Goal: Task Accomplishment & Management: Manage account settings

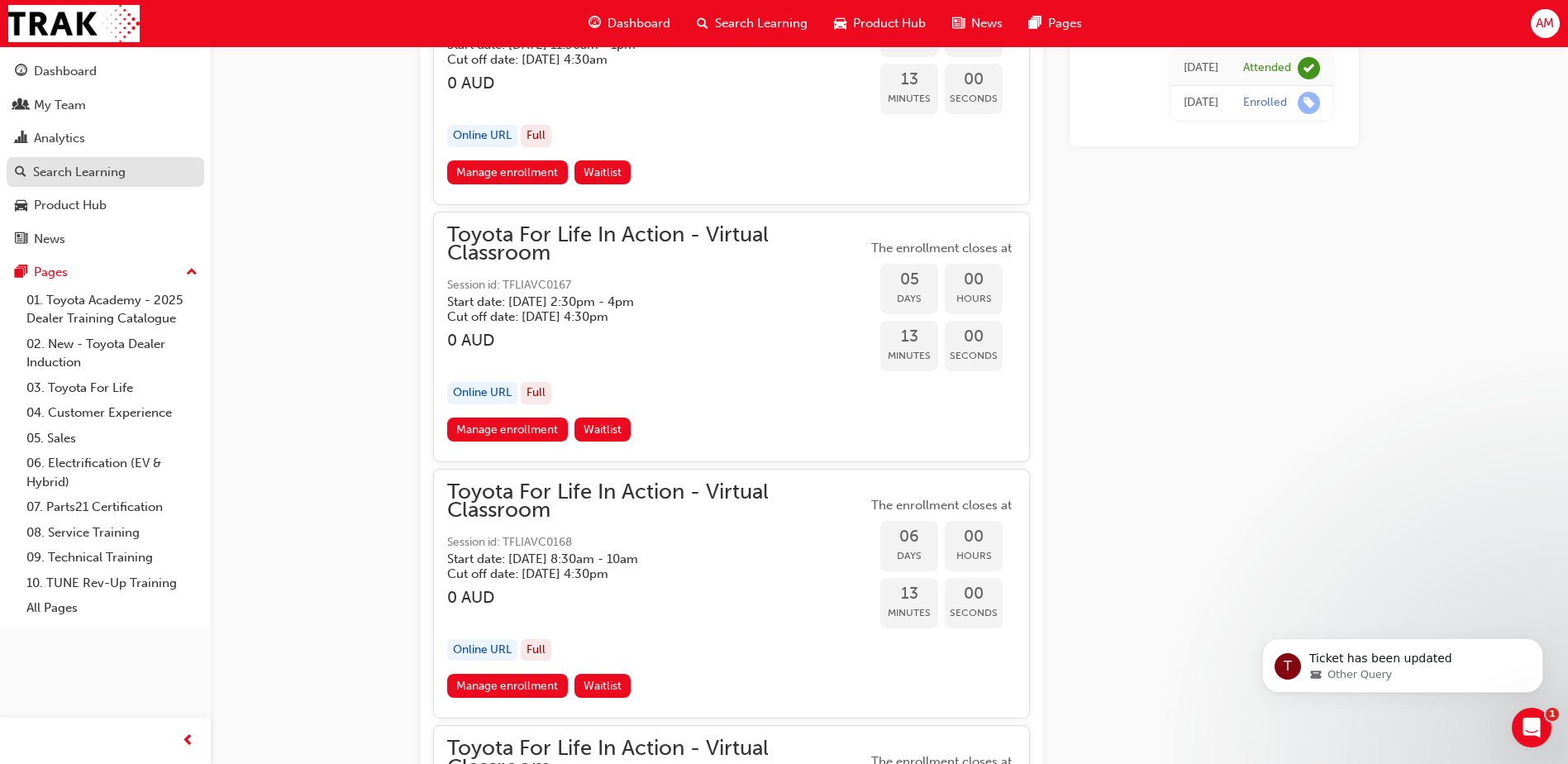
click at [77, 177] on div "Search Learning" at bounding box center [79, 171] width 93 height 19
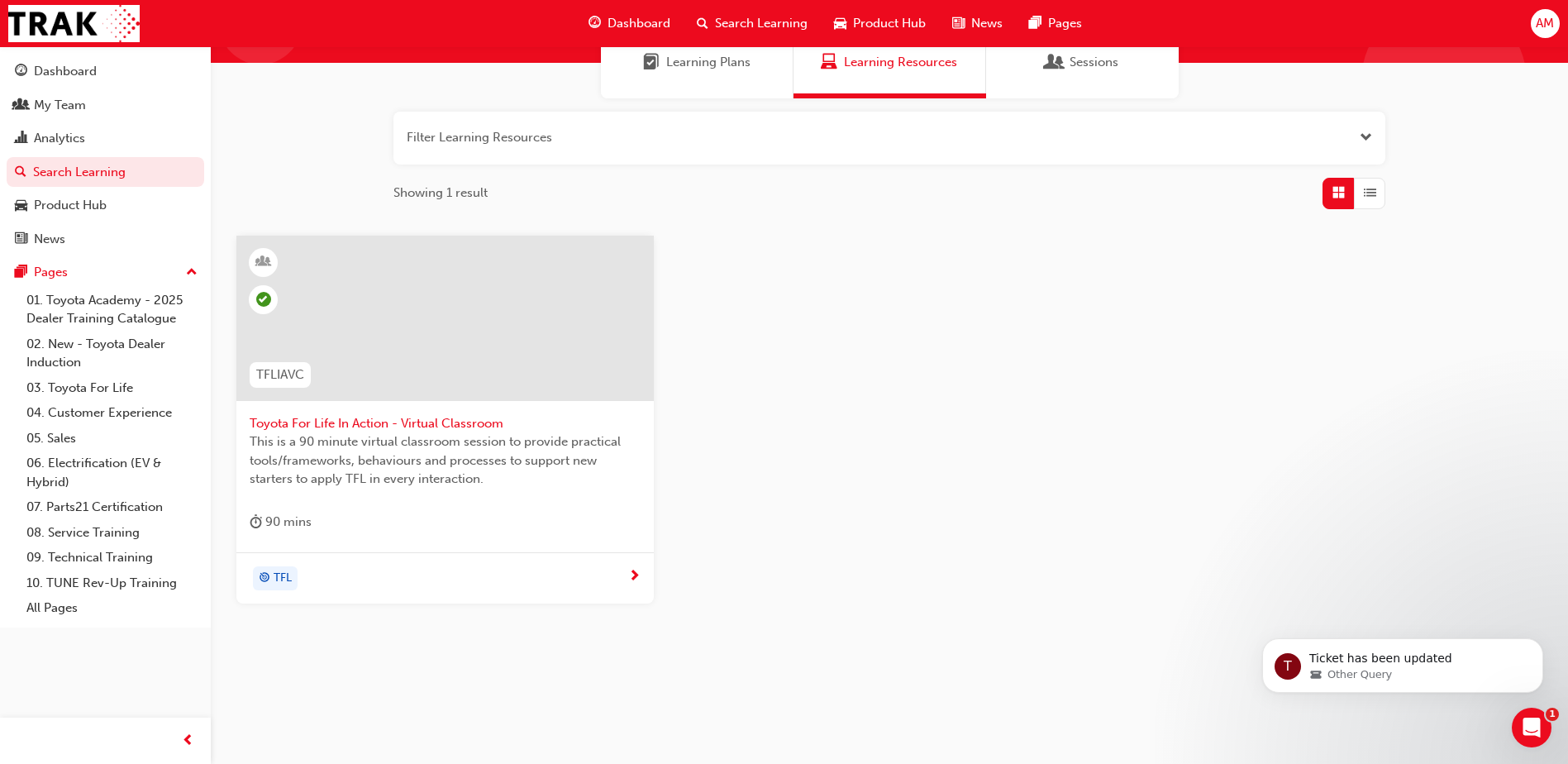
scroll to position [147, 0]
click at [441, 408] on div at bounding box center [445, 331] width 391 height 165
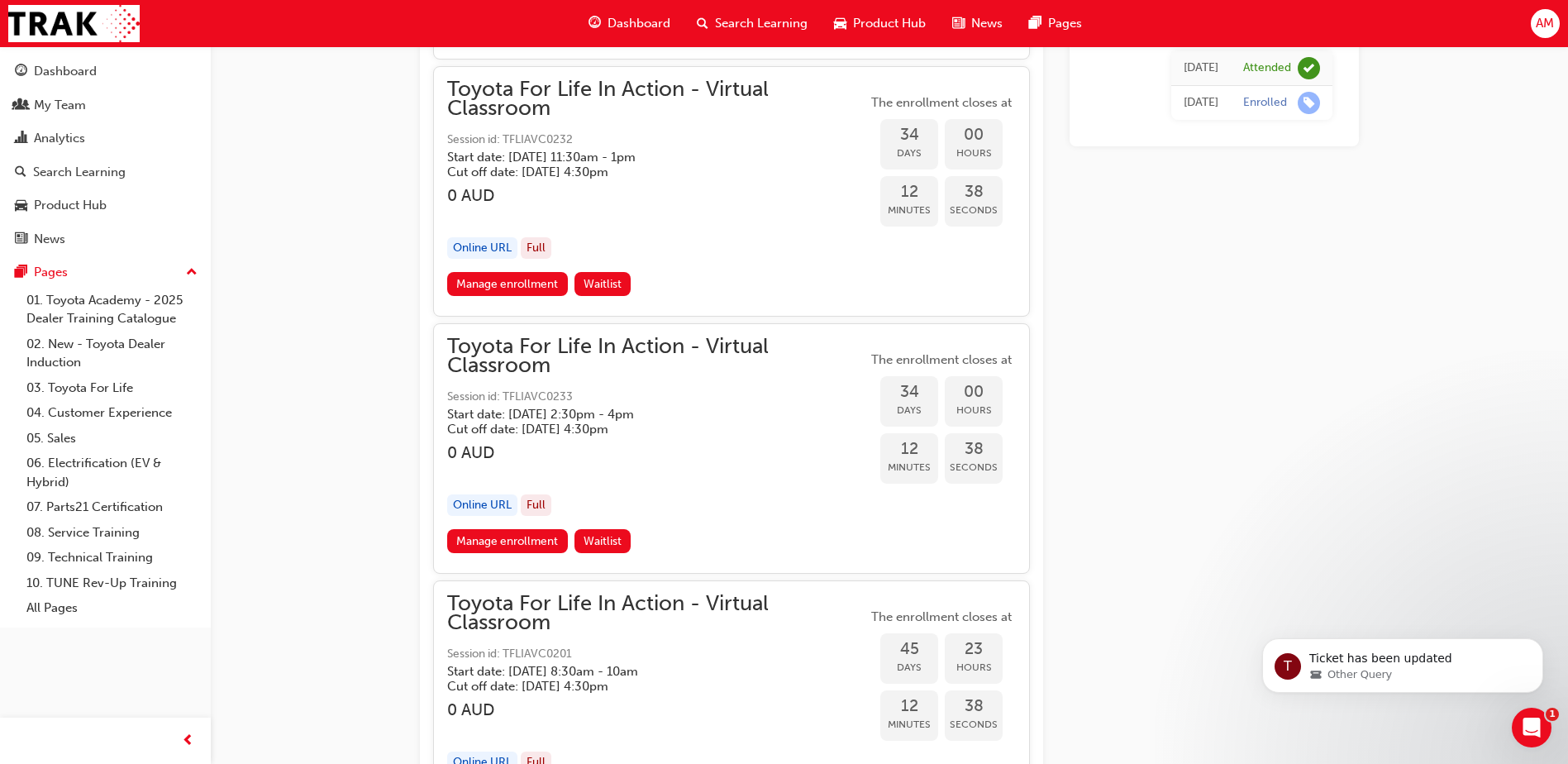
scroll to position [13152, 0]
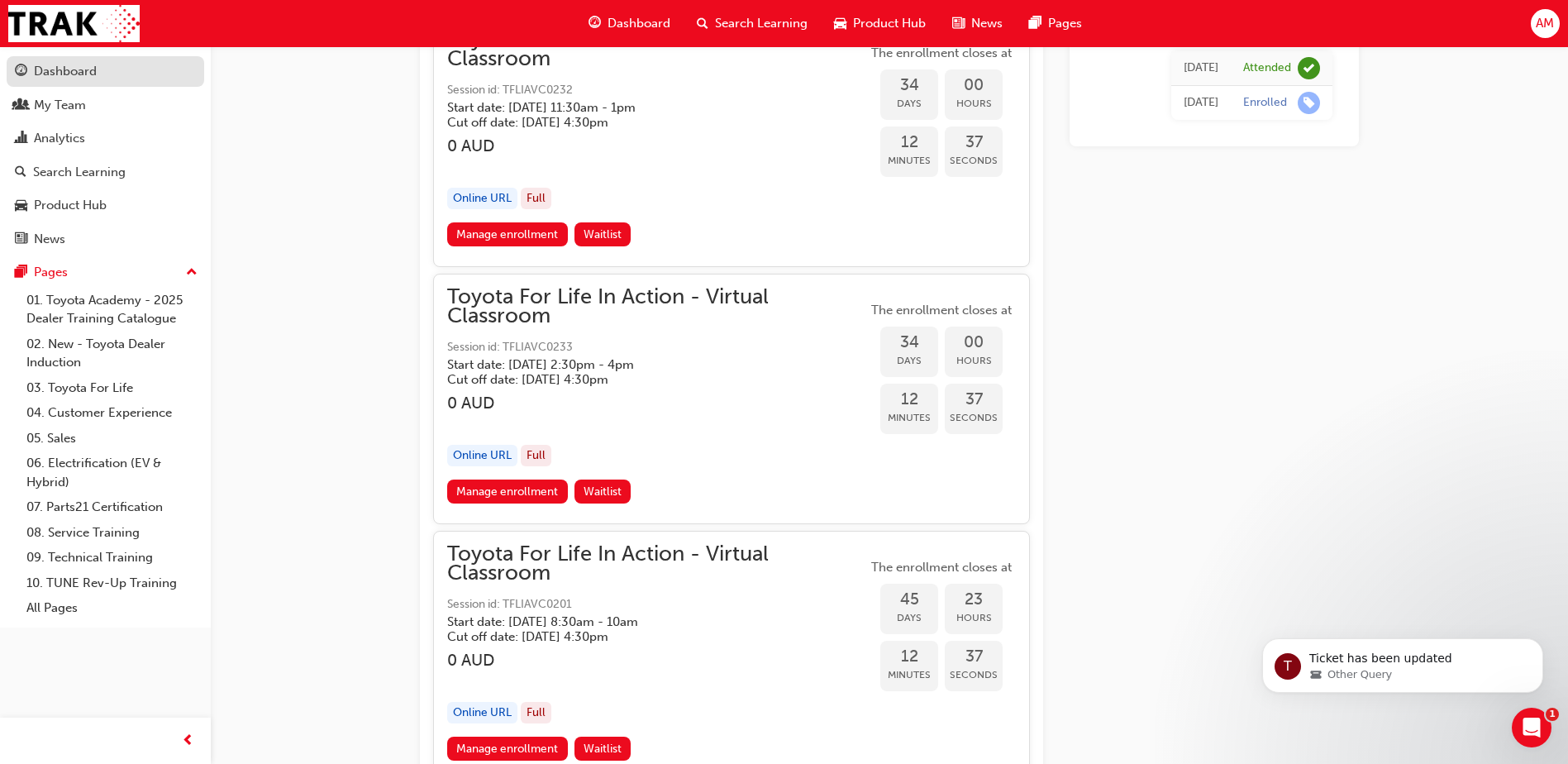
click at [75, 76] on div "Dashboard" at bounding box center [66, 70] width 63 height 19
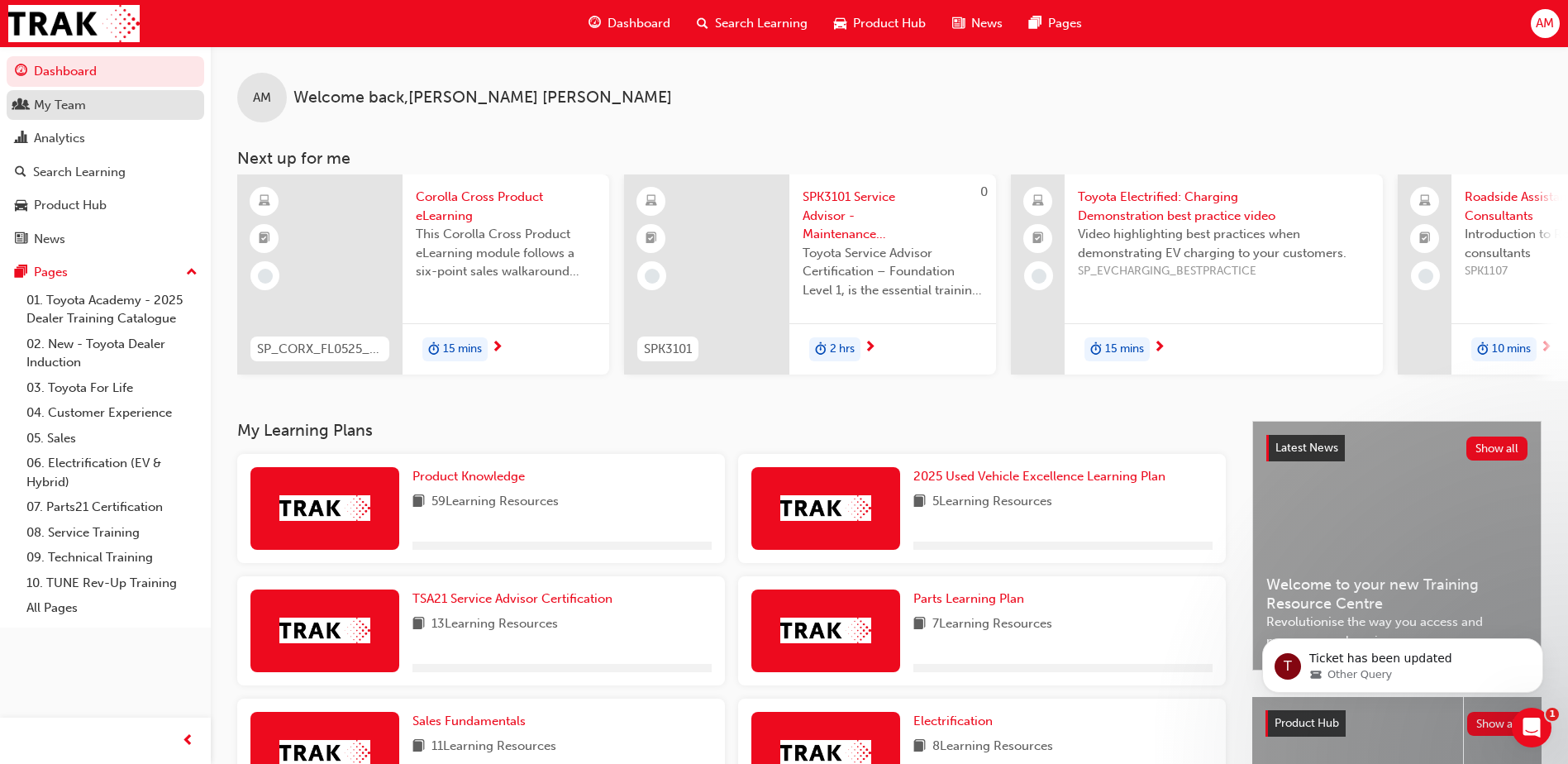
click at [66, 103] on div "My Team" at bounding box center [60, 105] width 52 height 19
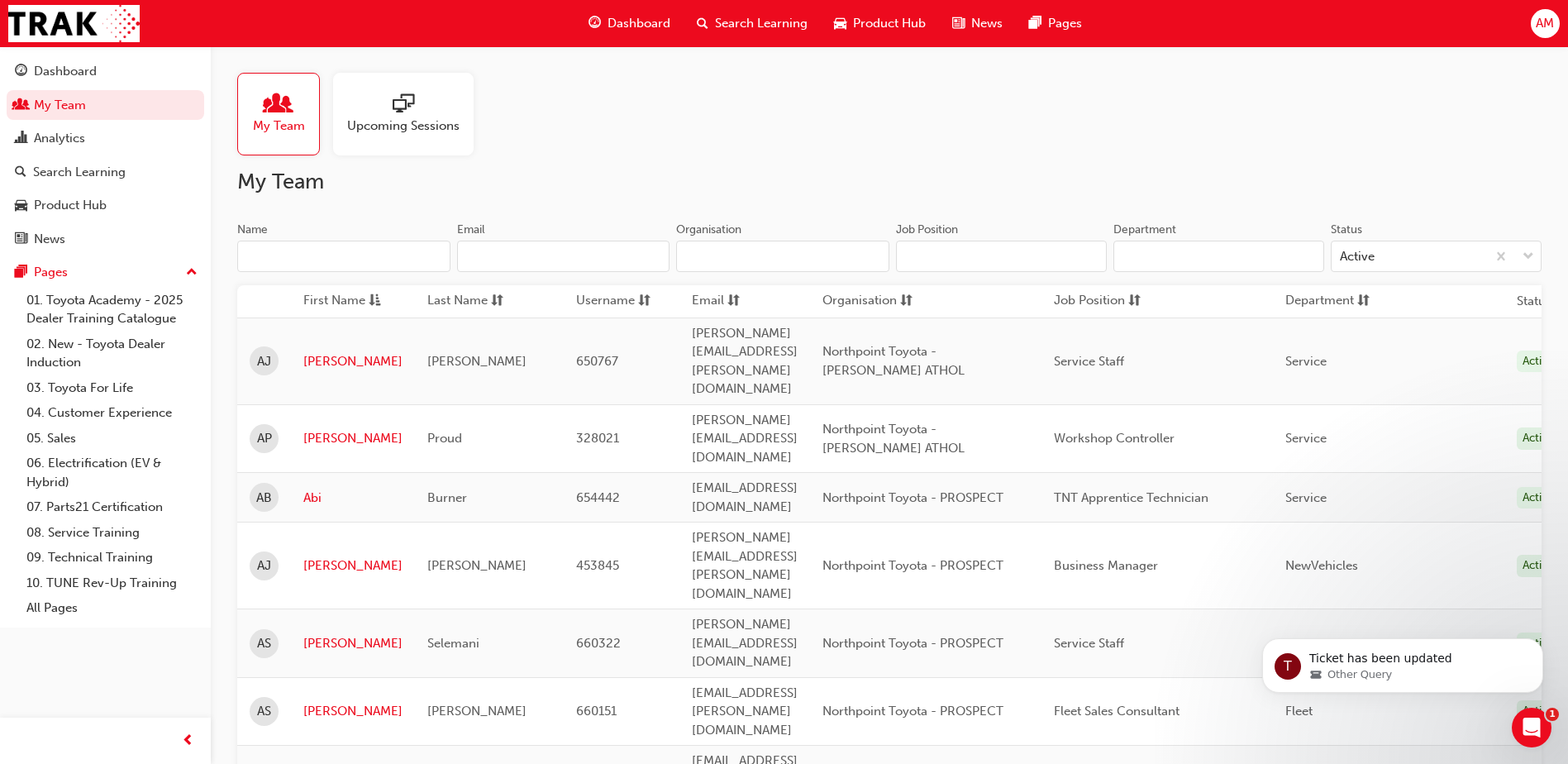
click at [383, 267] on input "Name" at bounding box center [344, 256] width 213 height 31
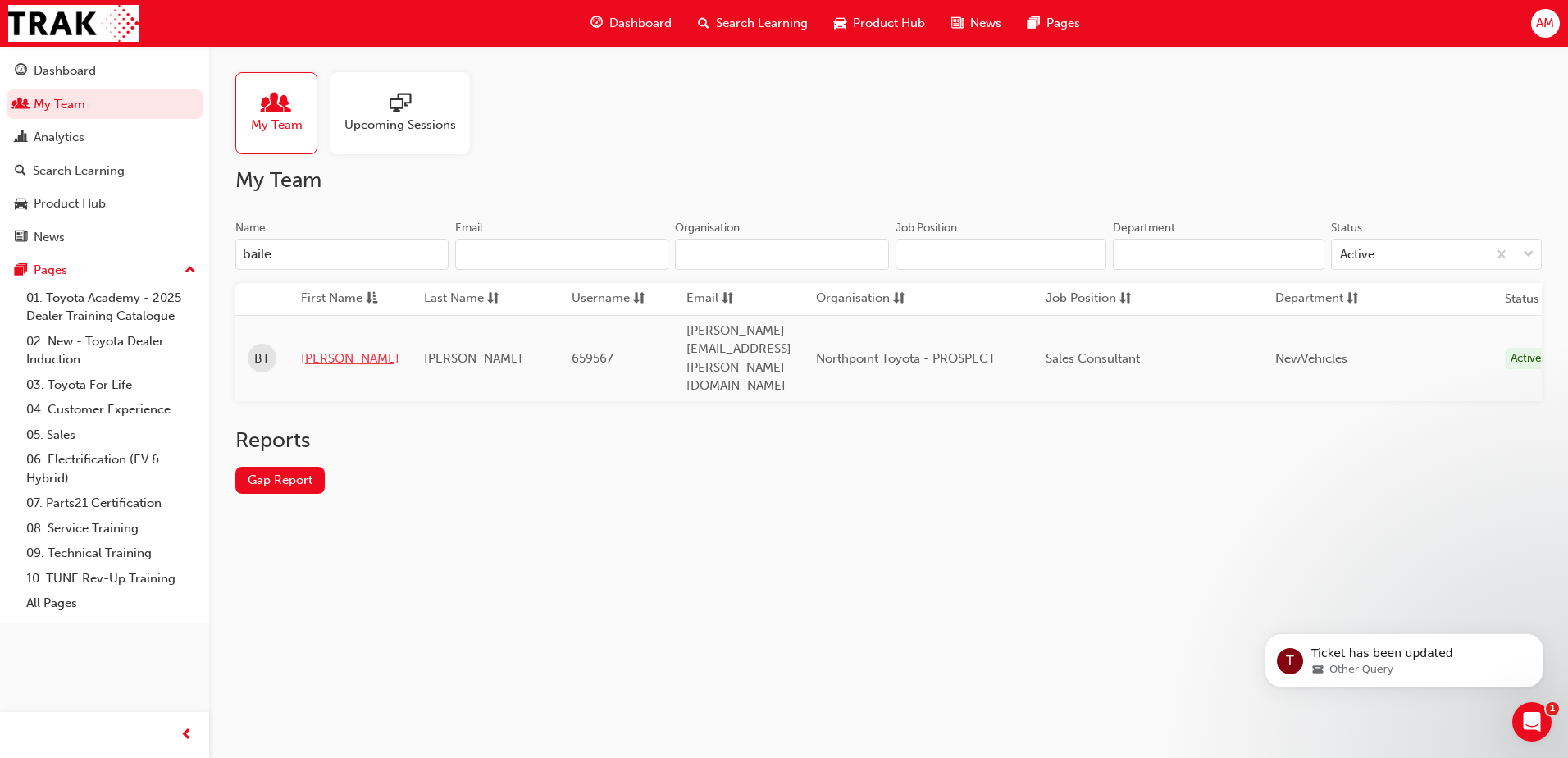
type input "baile"
click at [331, 349] on link "[PERSON_NAME]" at bounding box center [349, 358] width 98 height 18
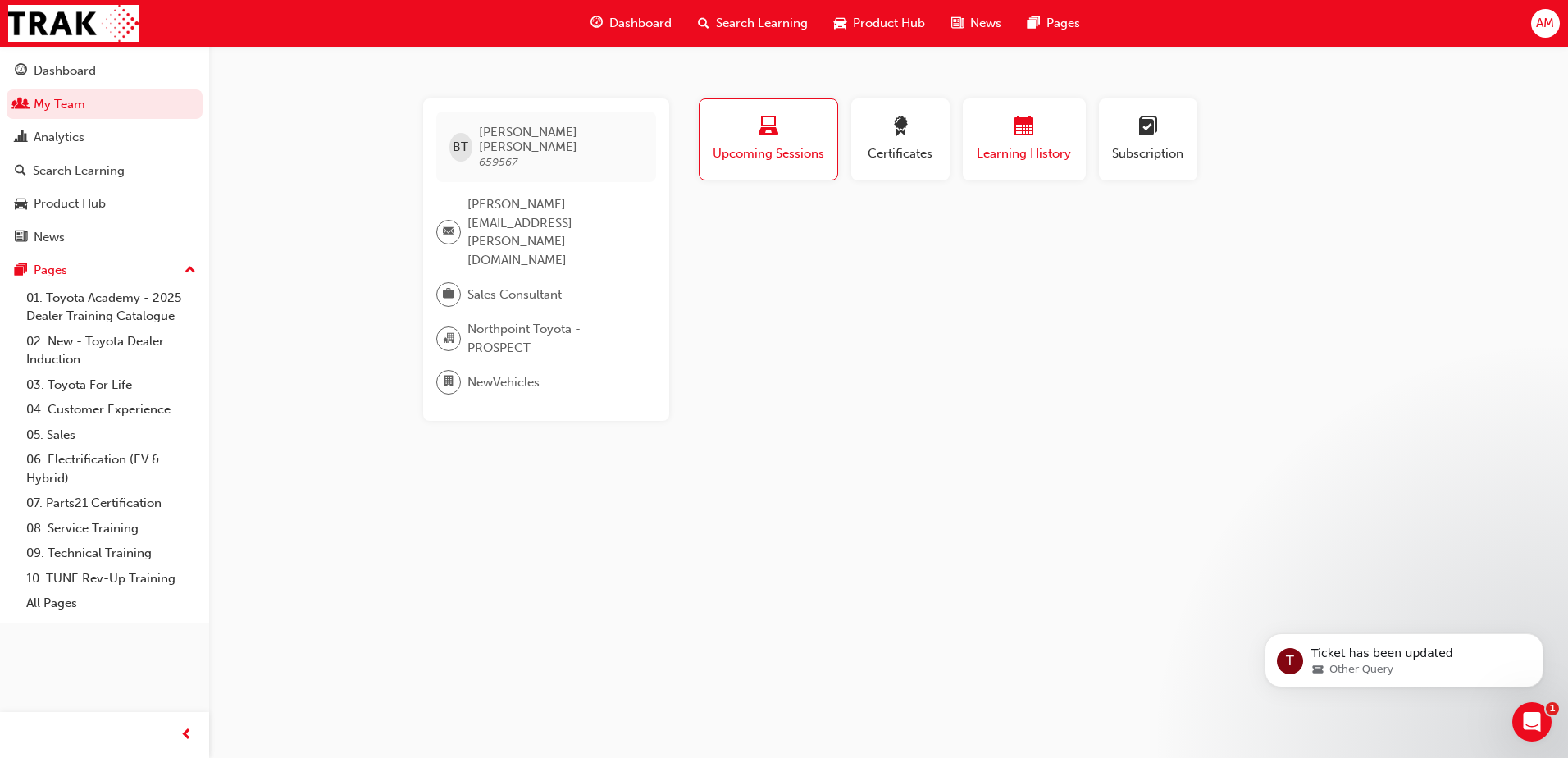
click at [1023, 143] on div "Learning History" at bounding box center [1024, 140] width 98 height 47
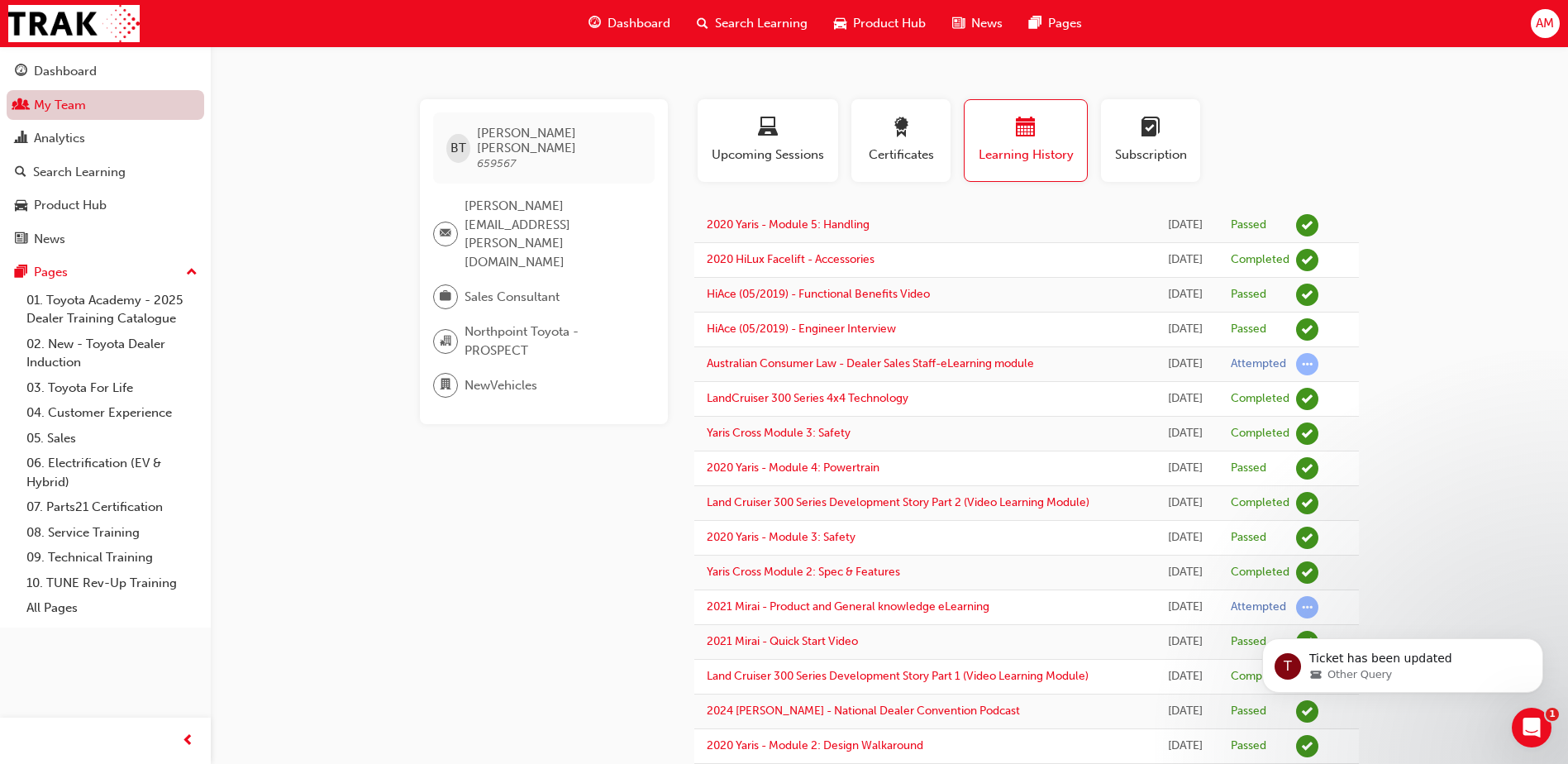
click at [79, 103] on link "My Team" at bounding box center [106, 105] width 198 height 30
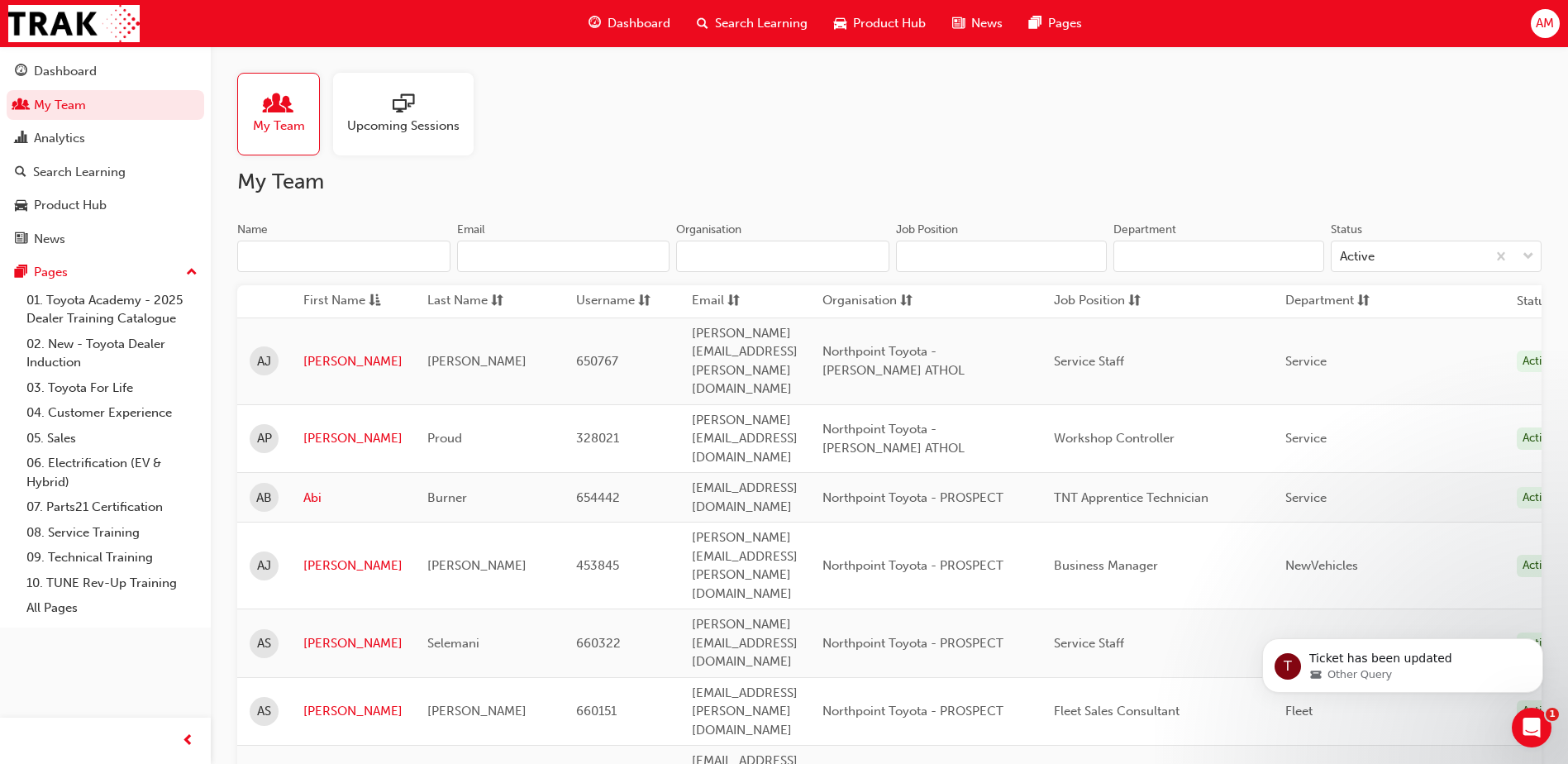
click at [327, 262] on input "Name" at bounding box center [344, 256] width 213 height 31
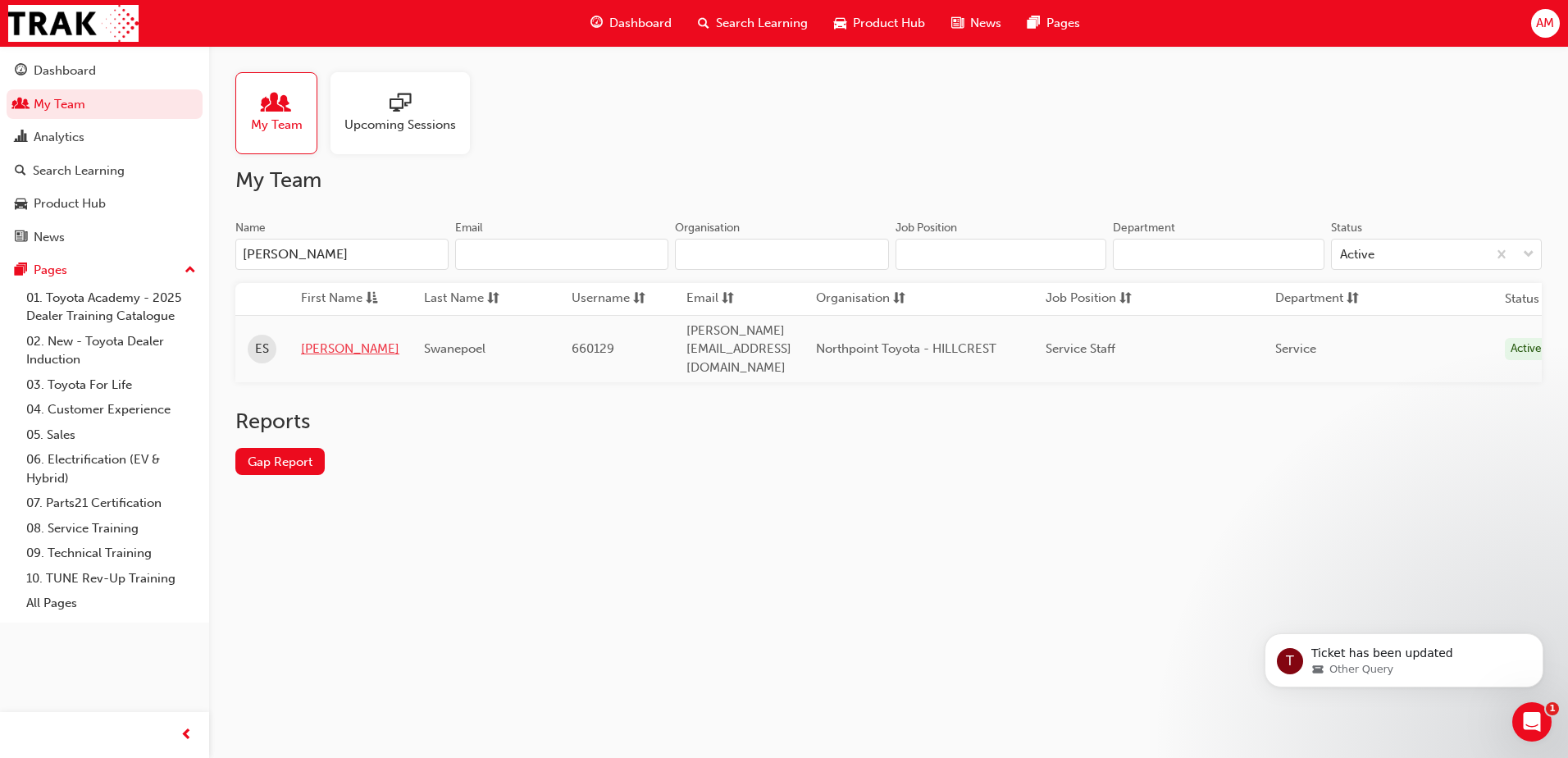
type input "[PERSON_NAME]"
click at [317, 340] on link "[PERSON_NAME]" at bounding box center [349, 348] width 98 height 18
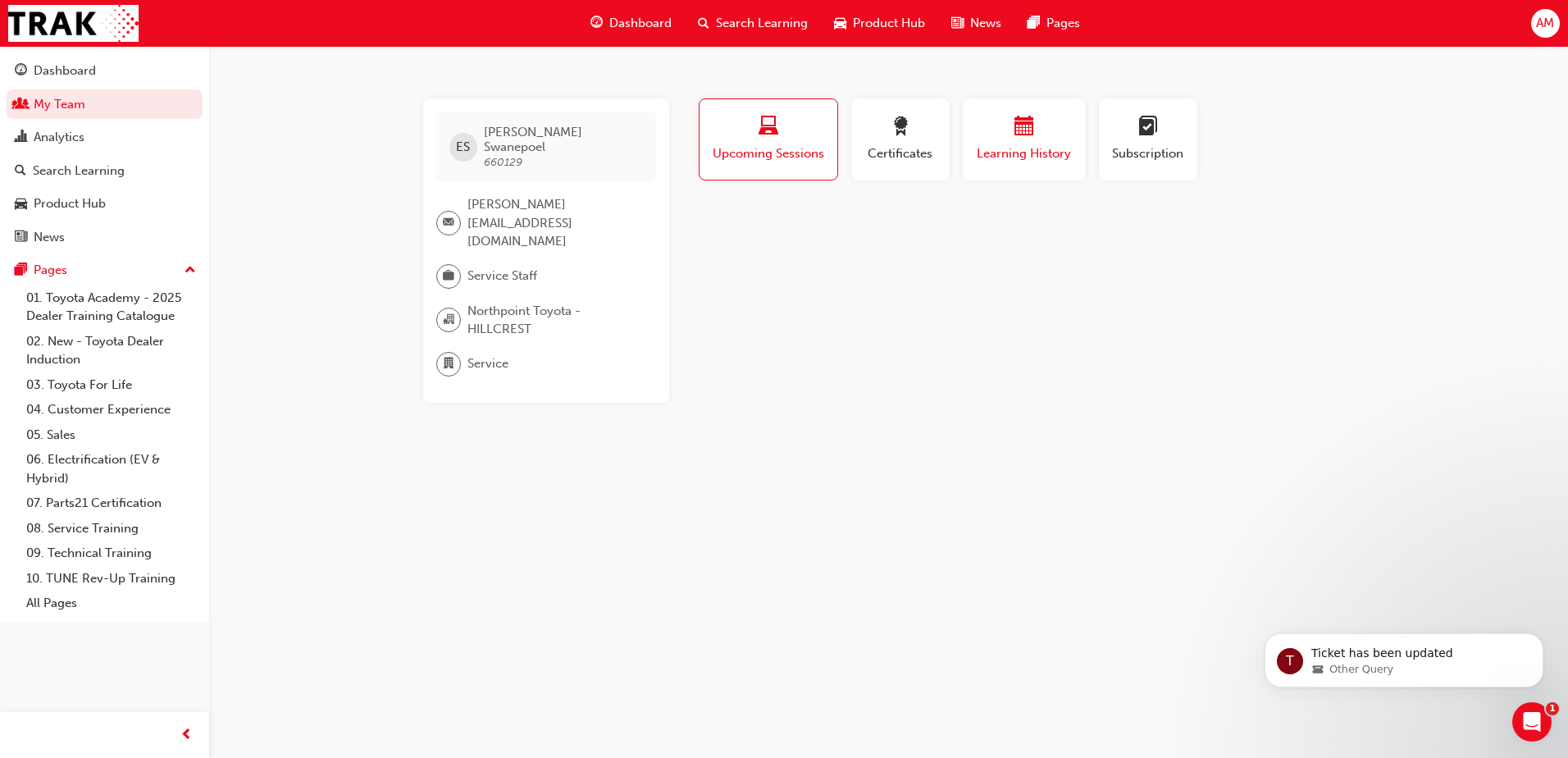
click at [1010, 138] on div "button" at bounding box center [1024, 129] width 98 height 25
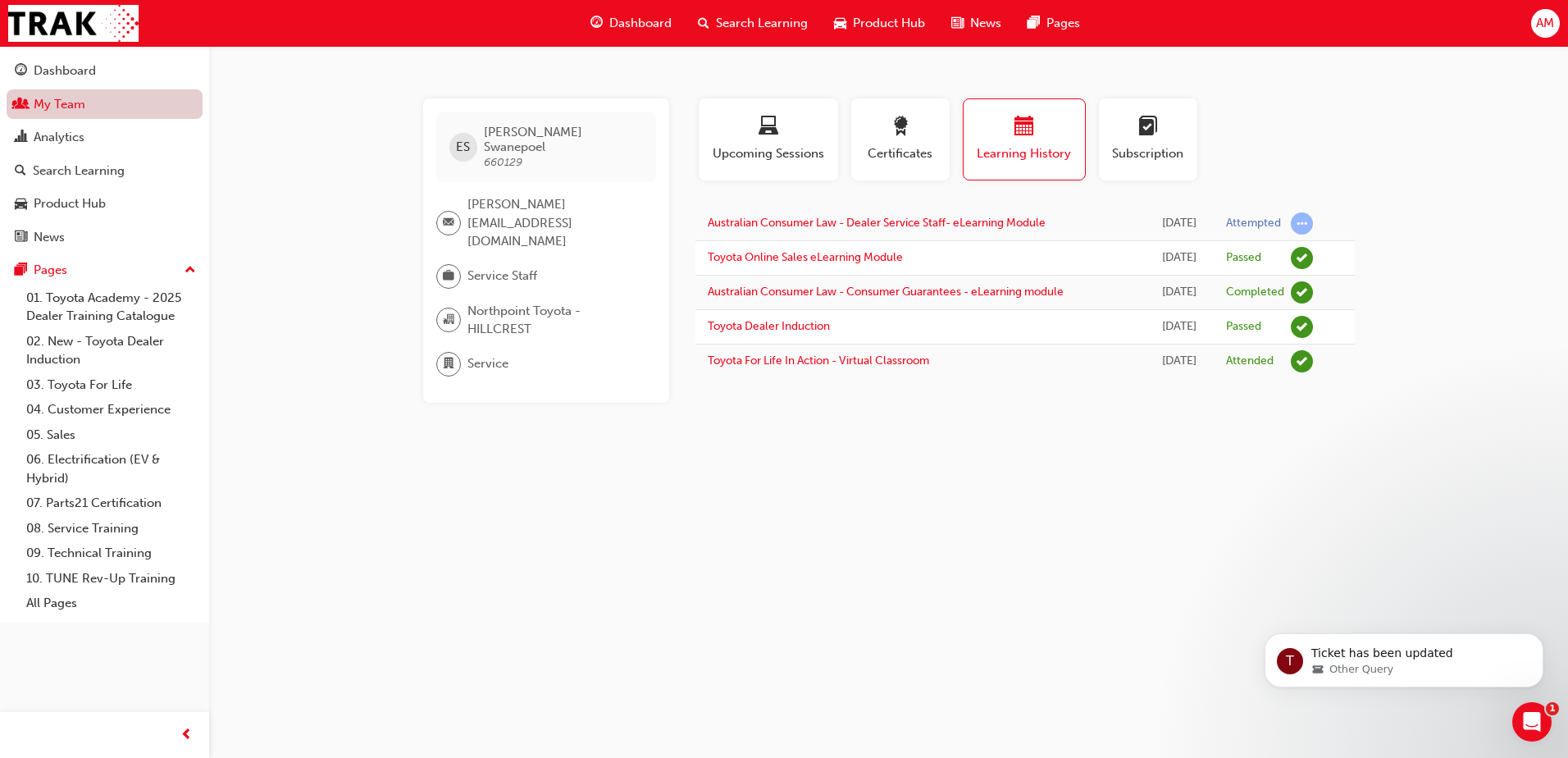
click at [93, 104] on link "My Team" at bounding box center [105, 104] width 196 height 30
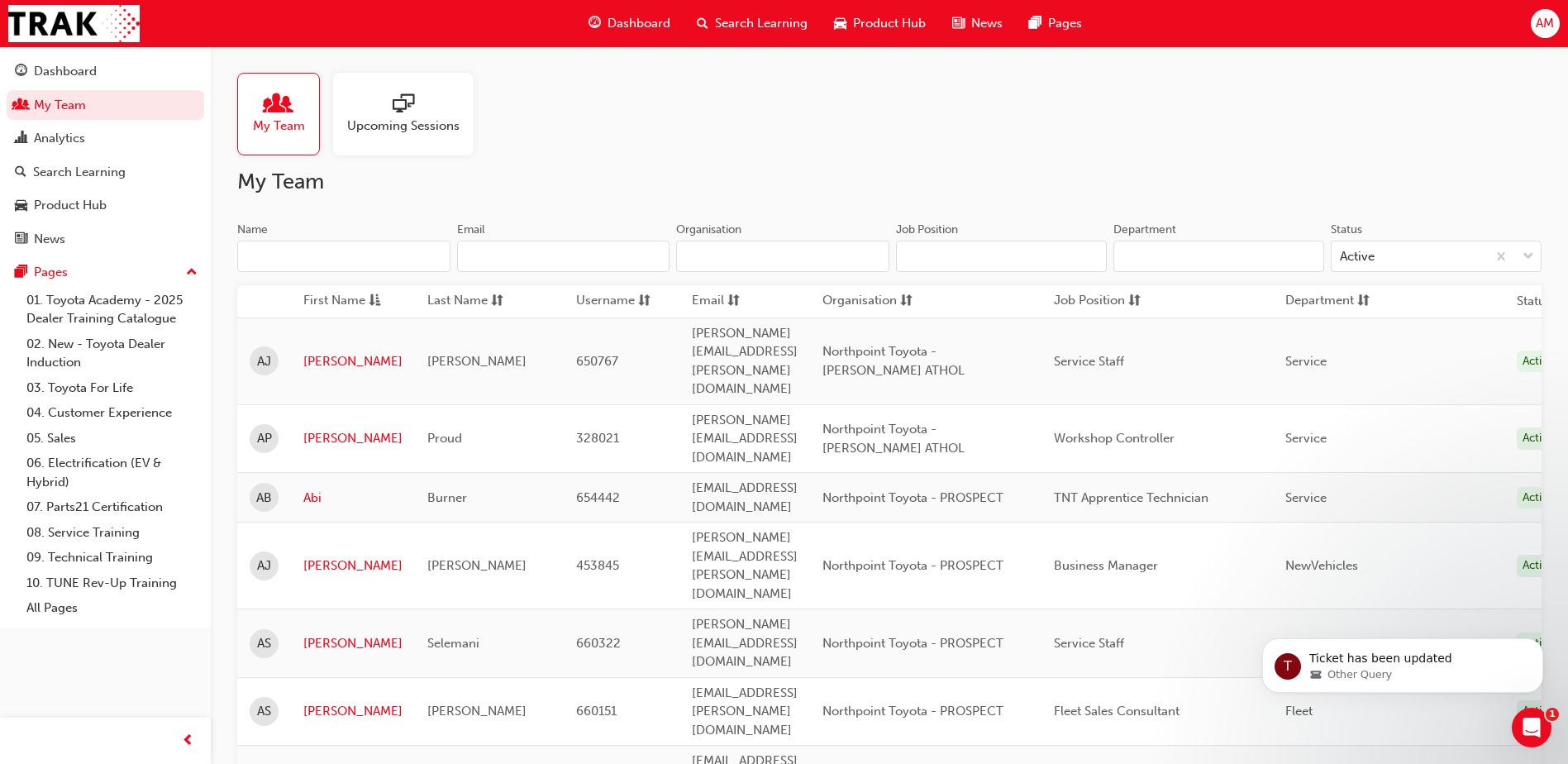
click at [399, 262] on input "Name" at bounding box center [344, 256] width 213 height 31
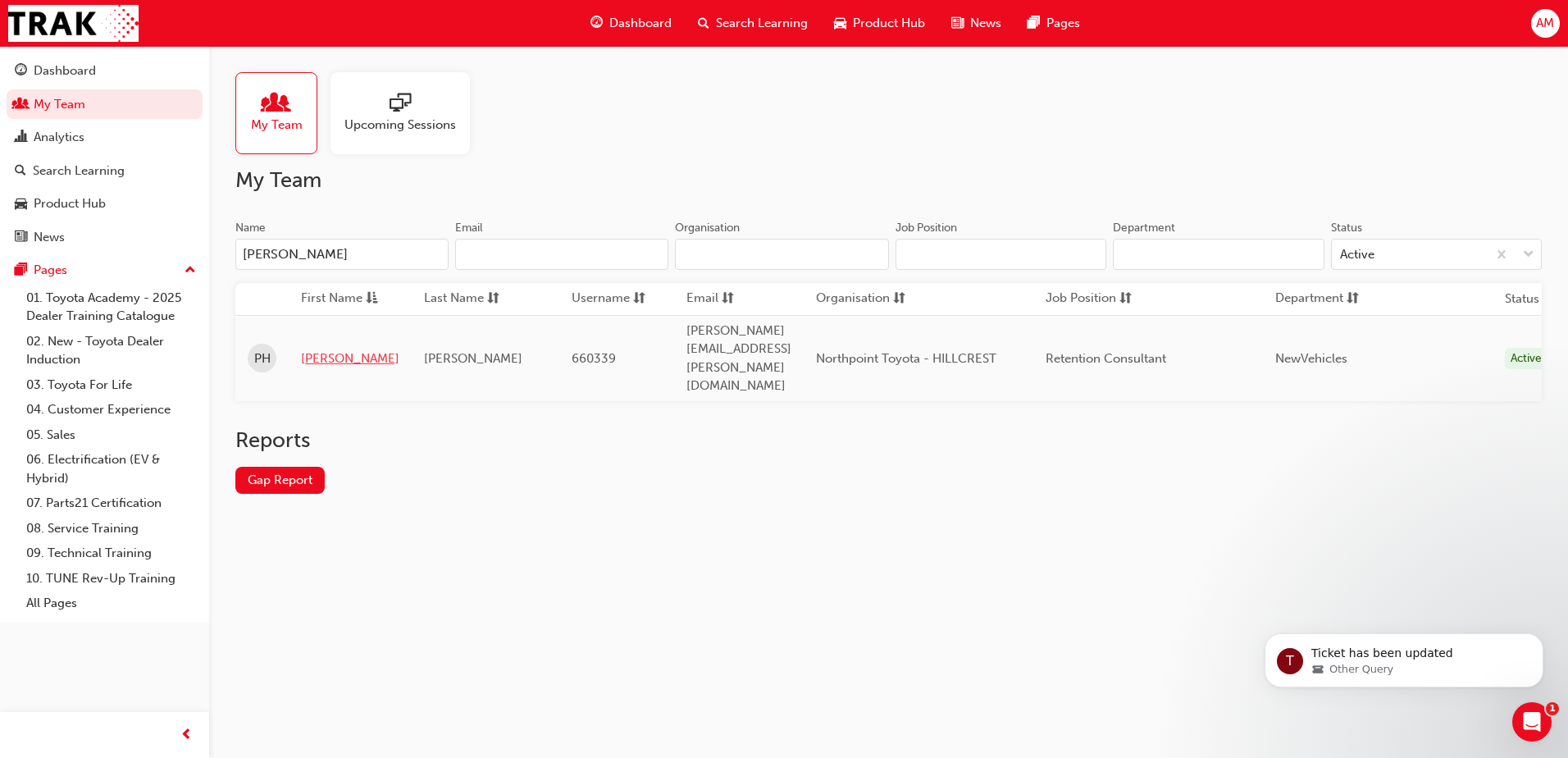
type input "[PERSON_NAME]"
click at [316, 349] on link "[PERSON_NAME]" at bounding box center [349, 358] width 98 height 18
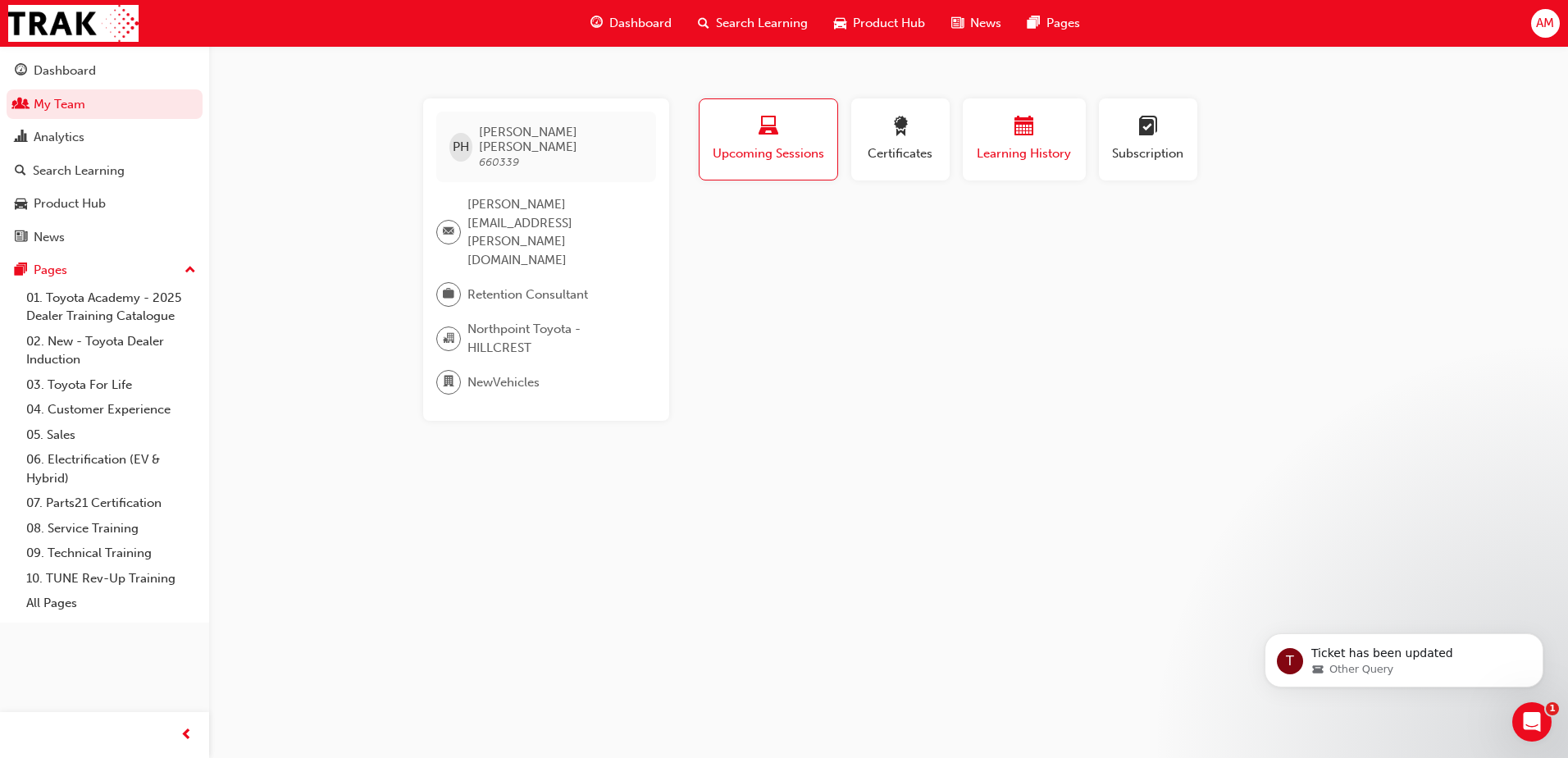
click at [1039, 135] on div "button" at bounding box center [1024, 129] width 98 height 25
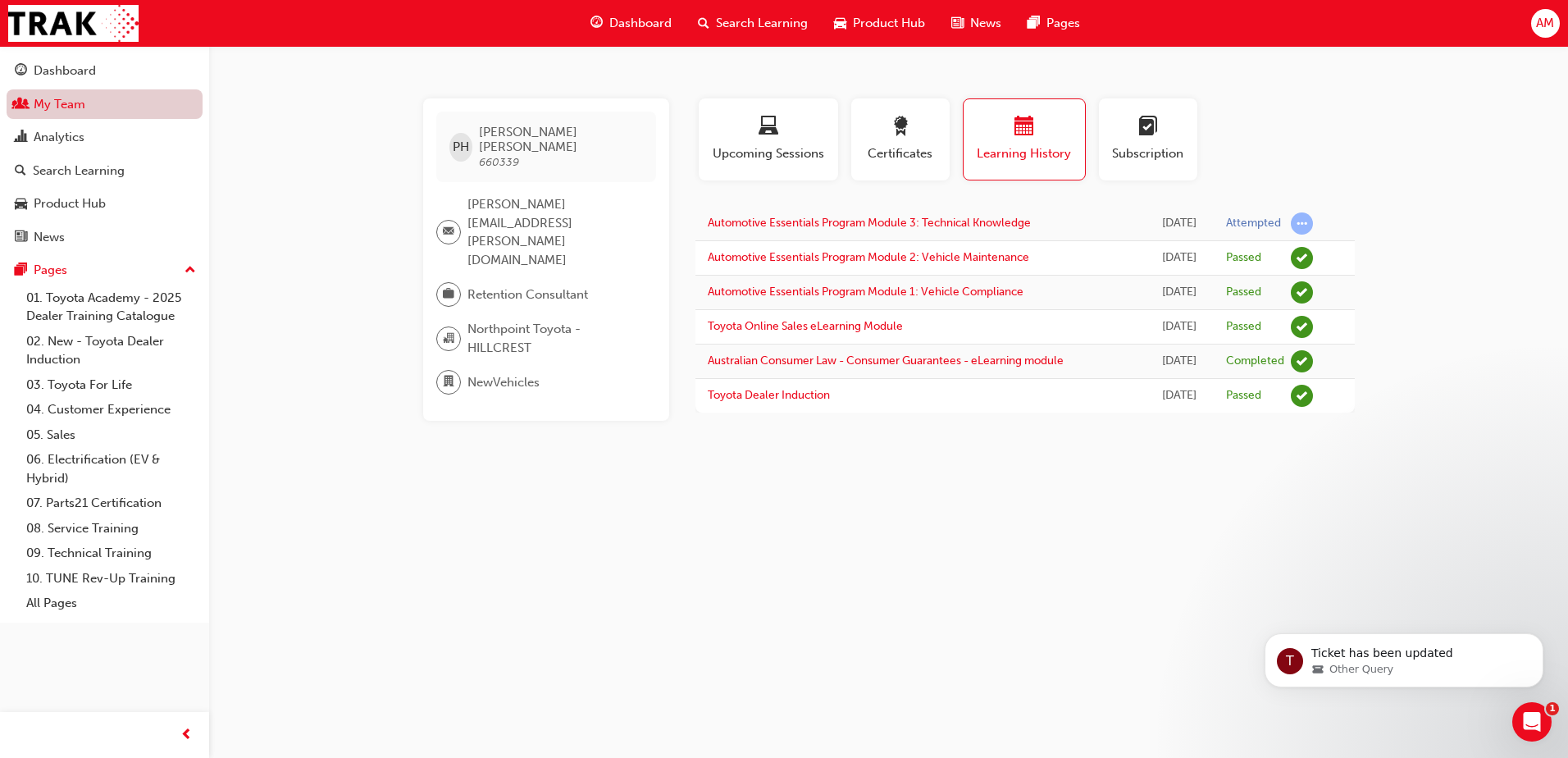
click at [87, 102] on link "My Team" at bounding box center [105, 104] width 196 height 30
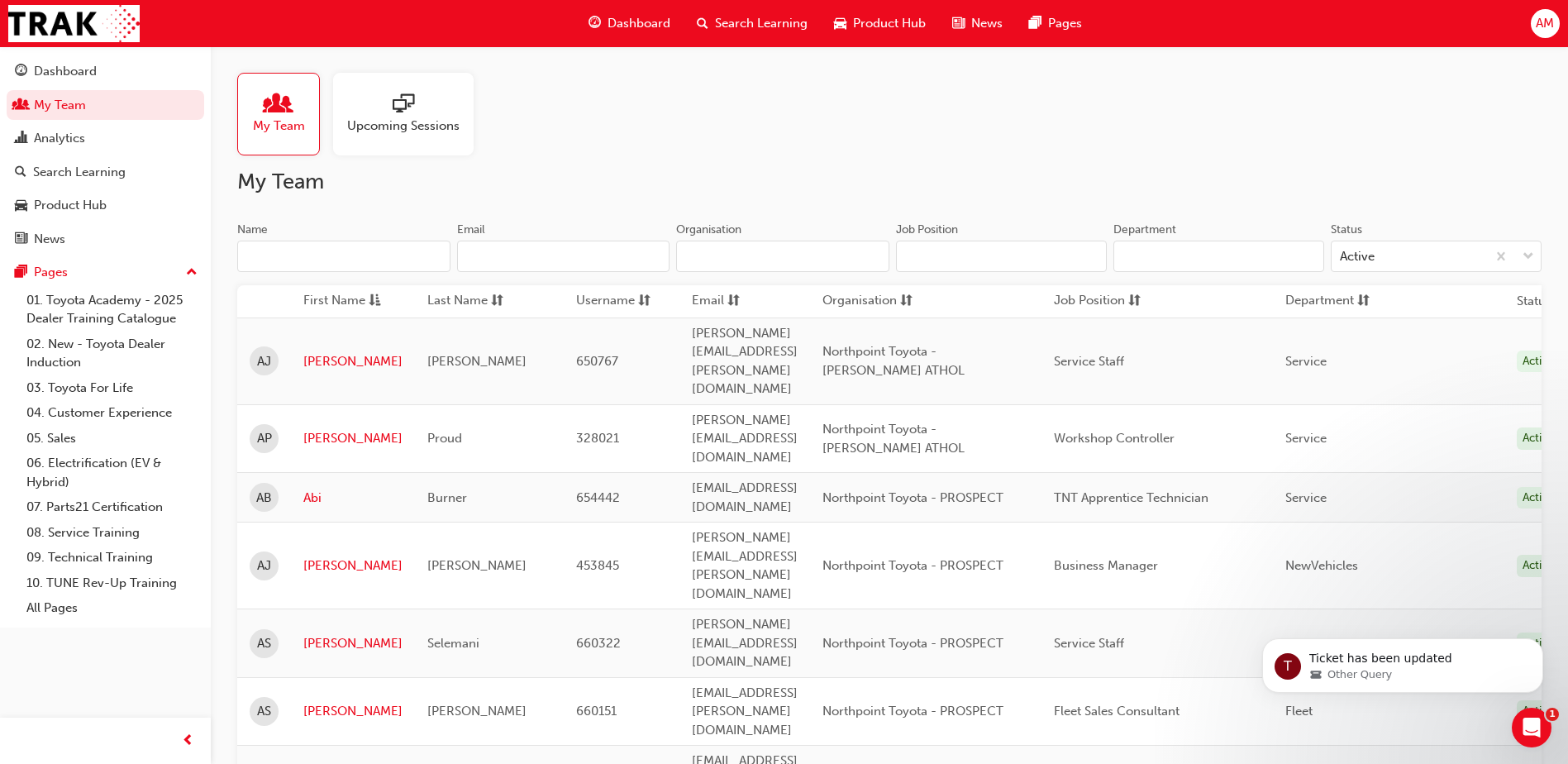
click at [291, 256] on input "Name" at bounding box center [344, 256] width 213 height 31
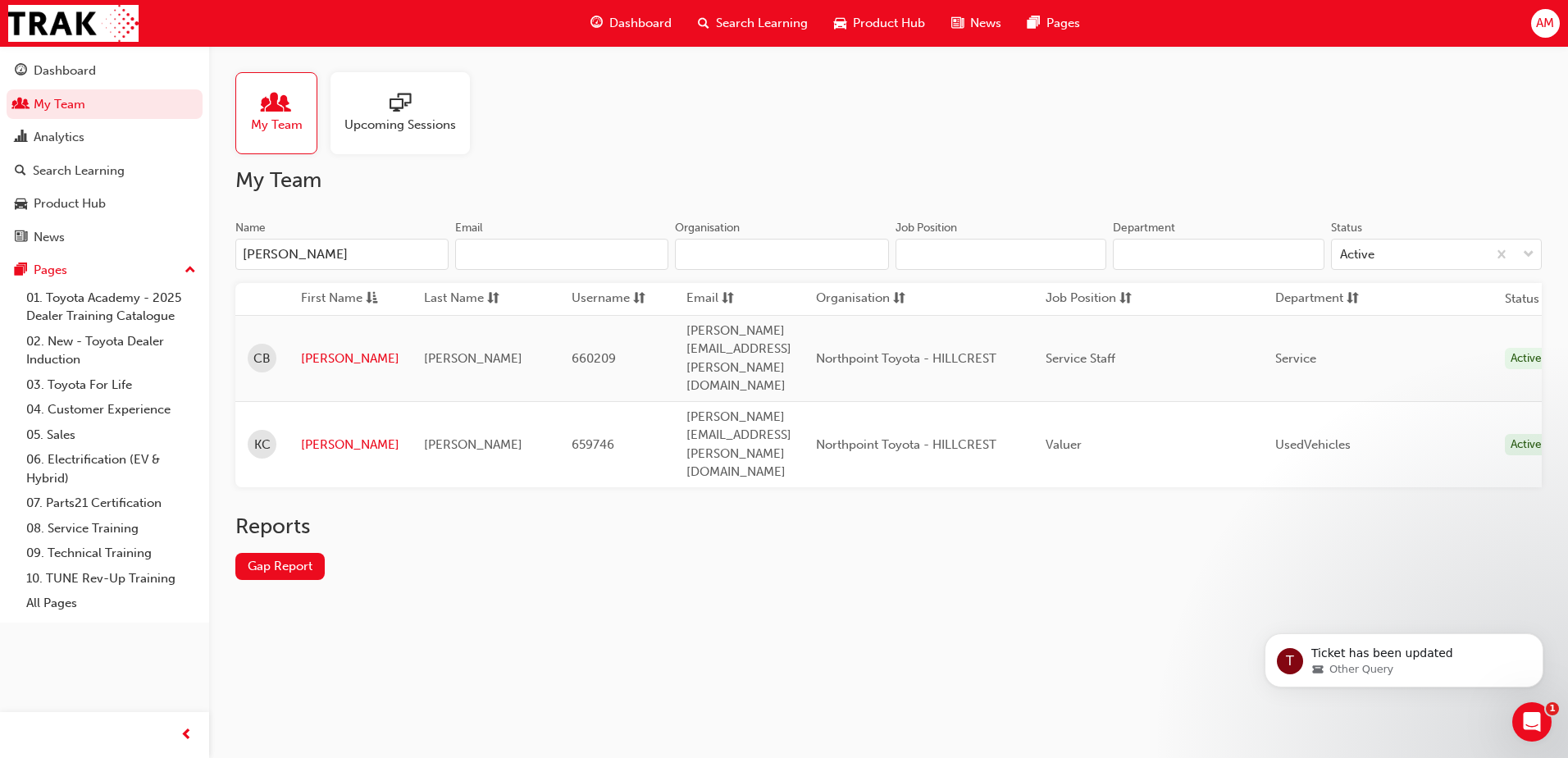
type input "[PERSON_NAME]"
click at [310, 346] on td "[PERSON_NAME]" at bounding box center [349, 358] width 123 height 86
click at [315, 349] on link "[PERSON_NAME]" at bounding box center [349, 358] width 98 height 18
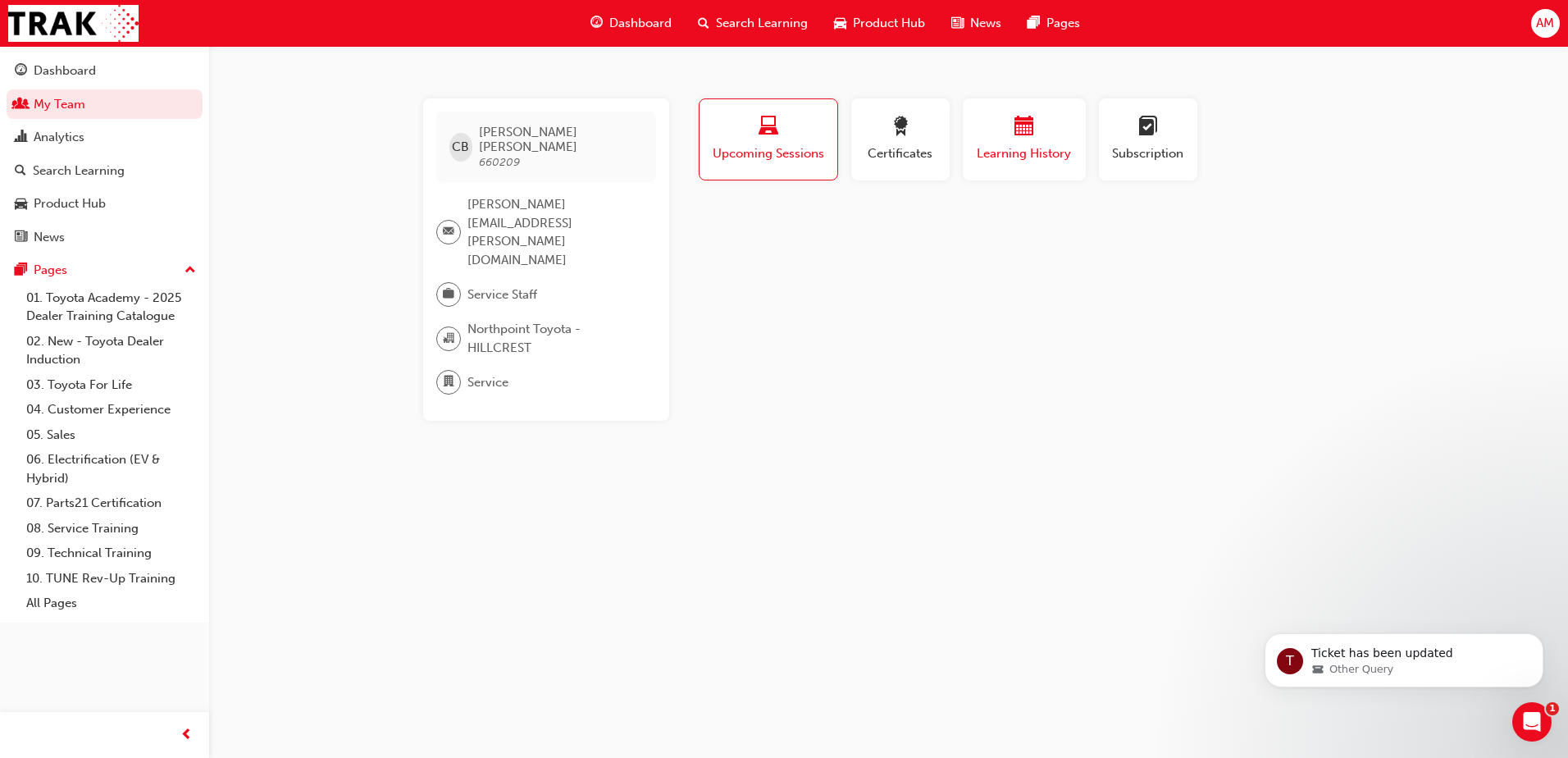
click at [1025, 135] on span "calendar-icon" at bounding box center [1024, 127] width 19 height 22
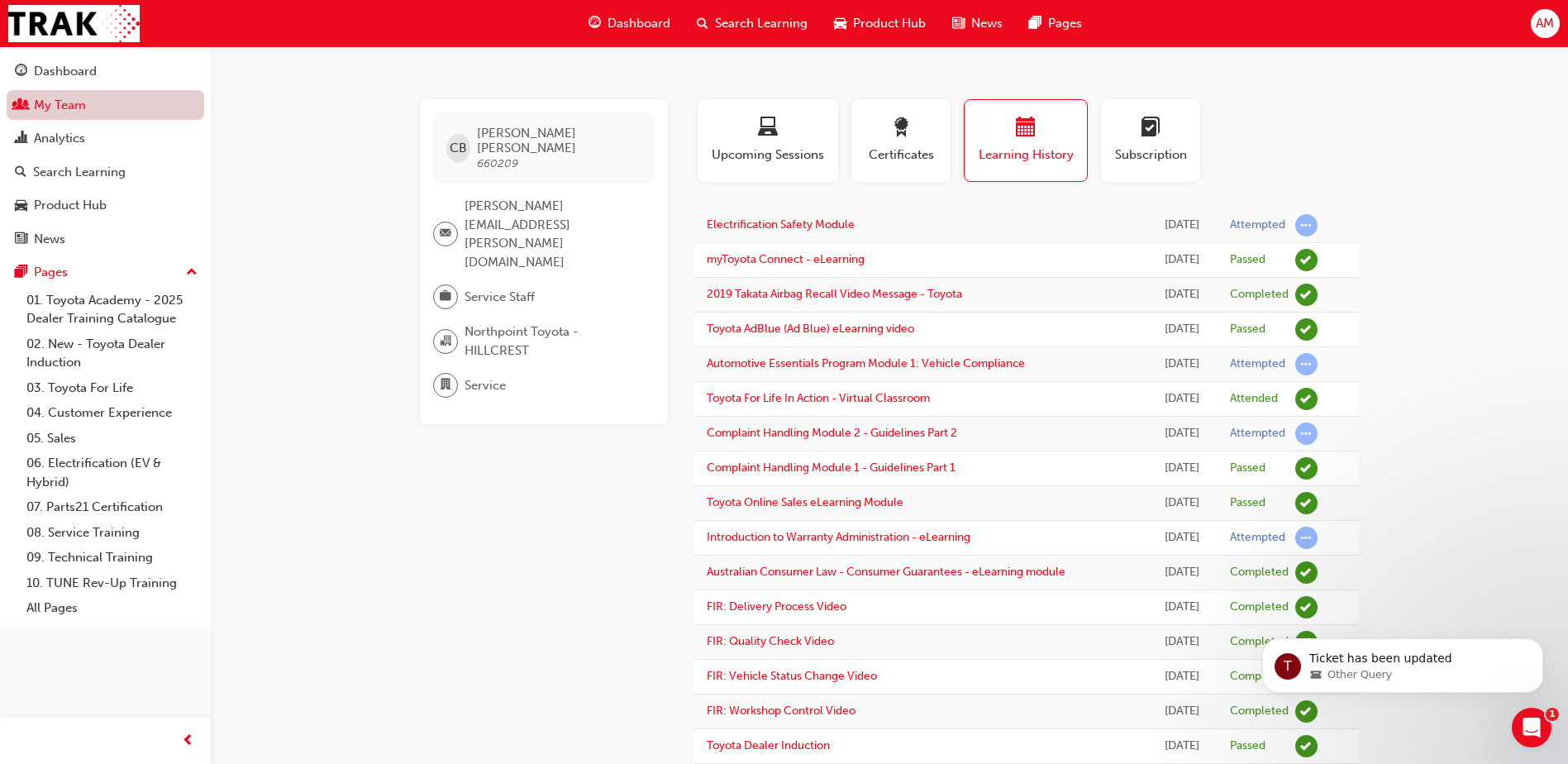
click at [45, 99] on link "My Team" at bounding box center [106, 105] width 198 height 30
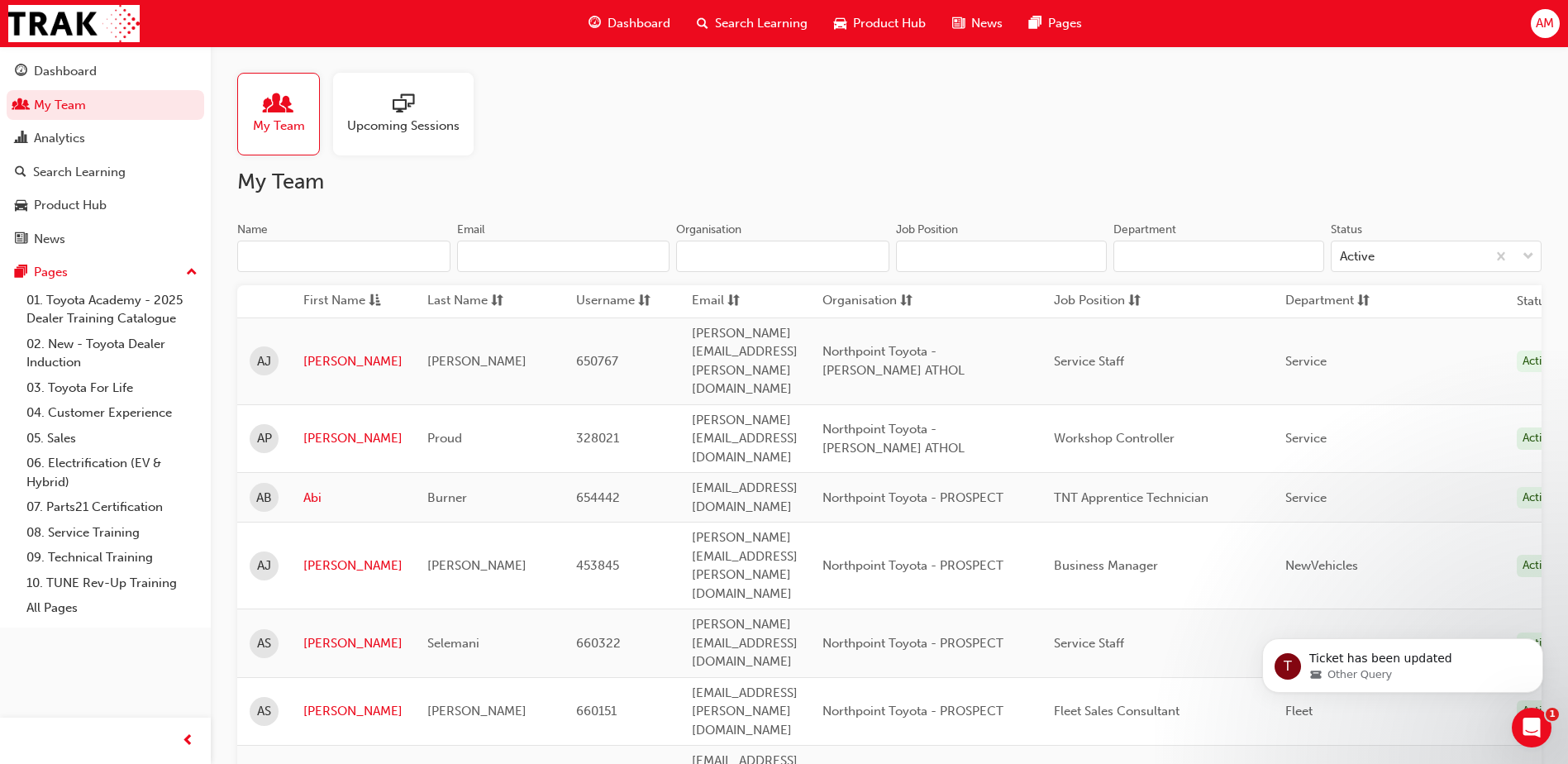
click at [327, 248] on input "Name" at bounding box center [344, 256] width 213 height 31
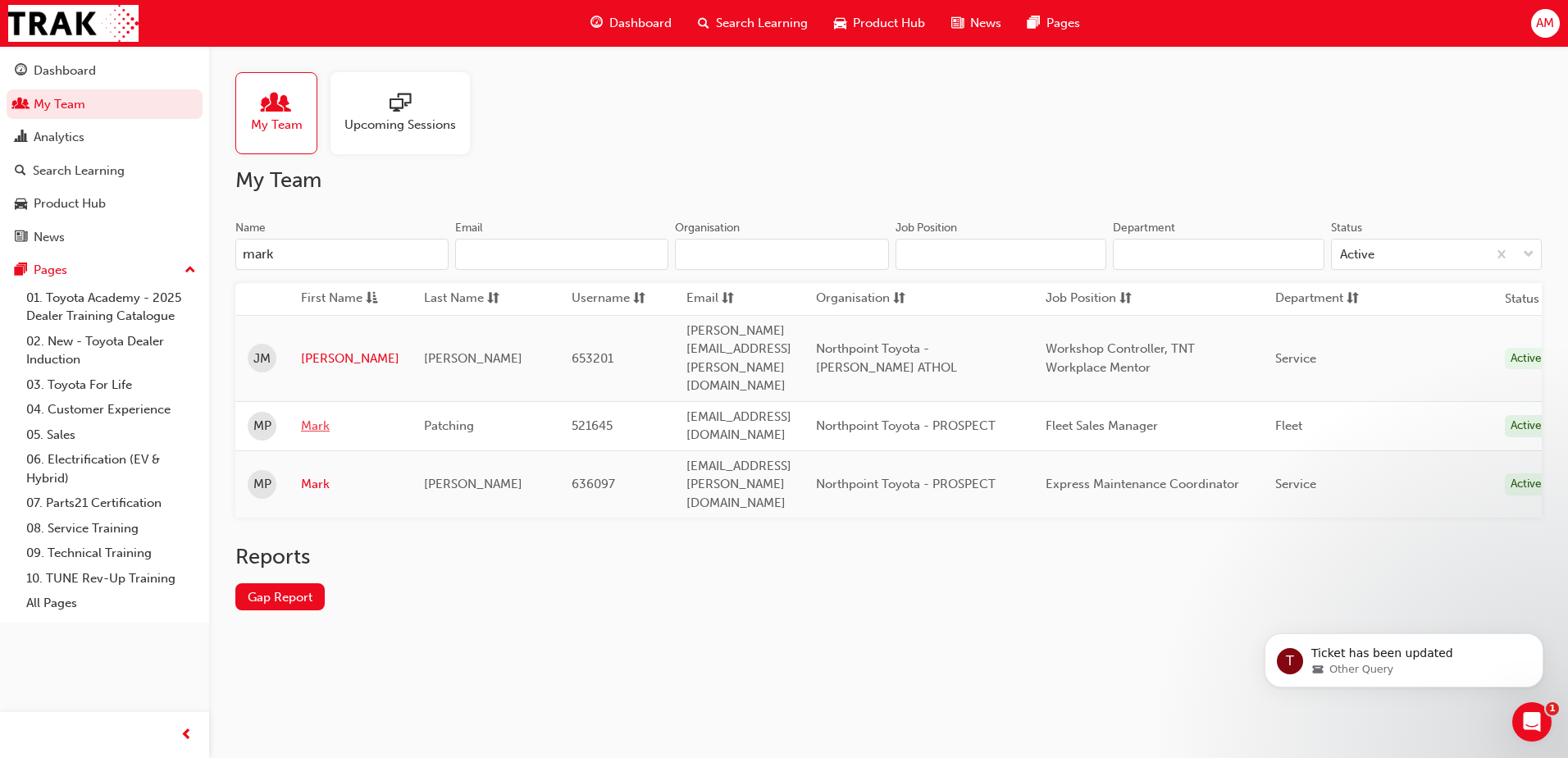
type input "mark"
click at [321, 416] on link "Mark" at bounding box center [349, 425] width 98 height 18
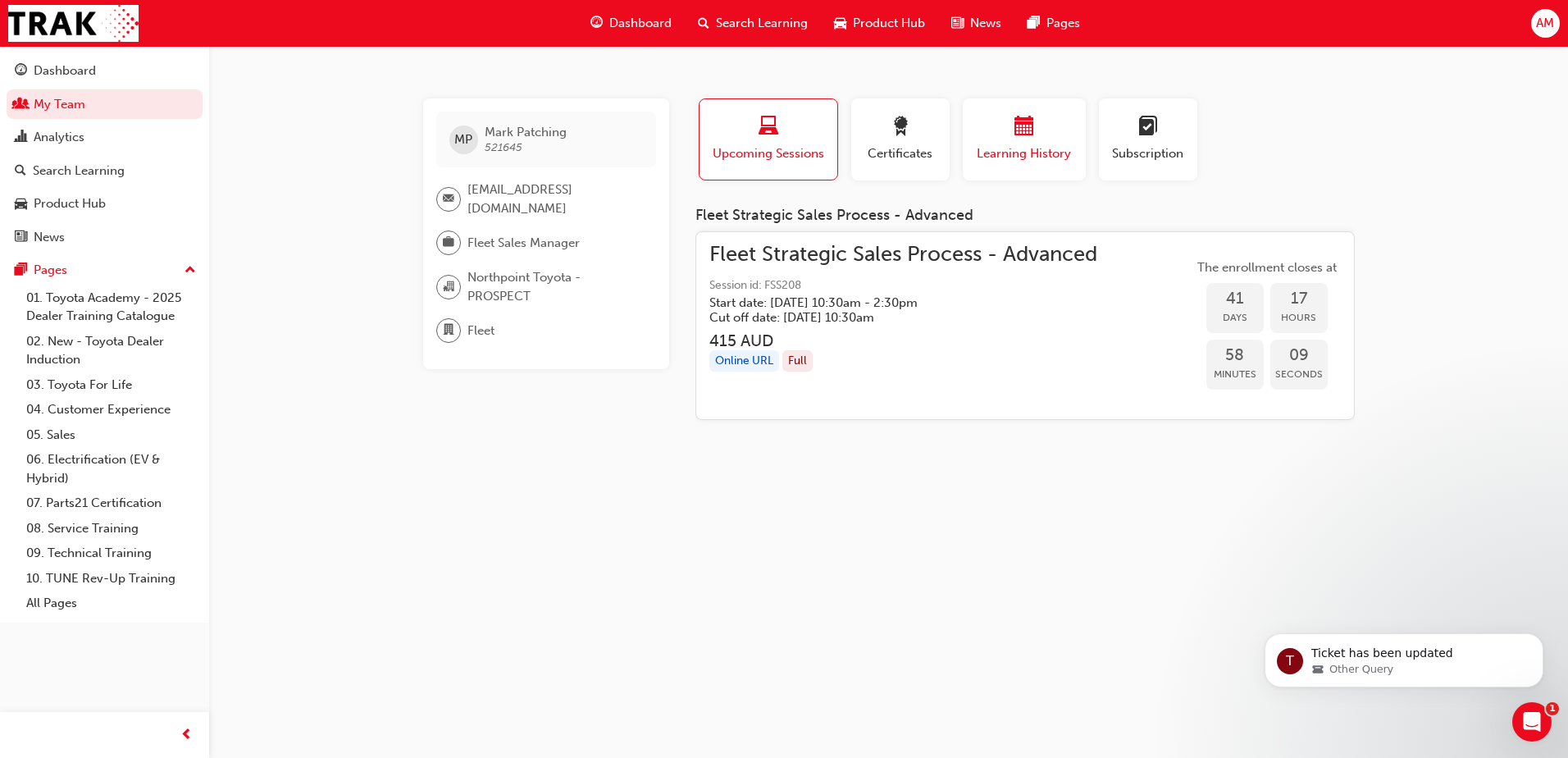
click at [1012, 133] on div "button" at bounding box center [1024, 129] width 98 height 25
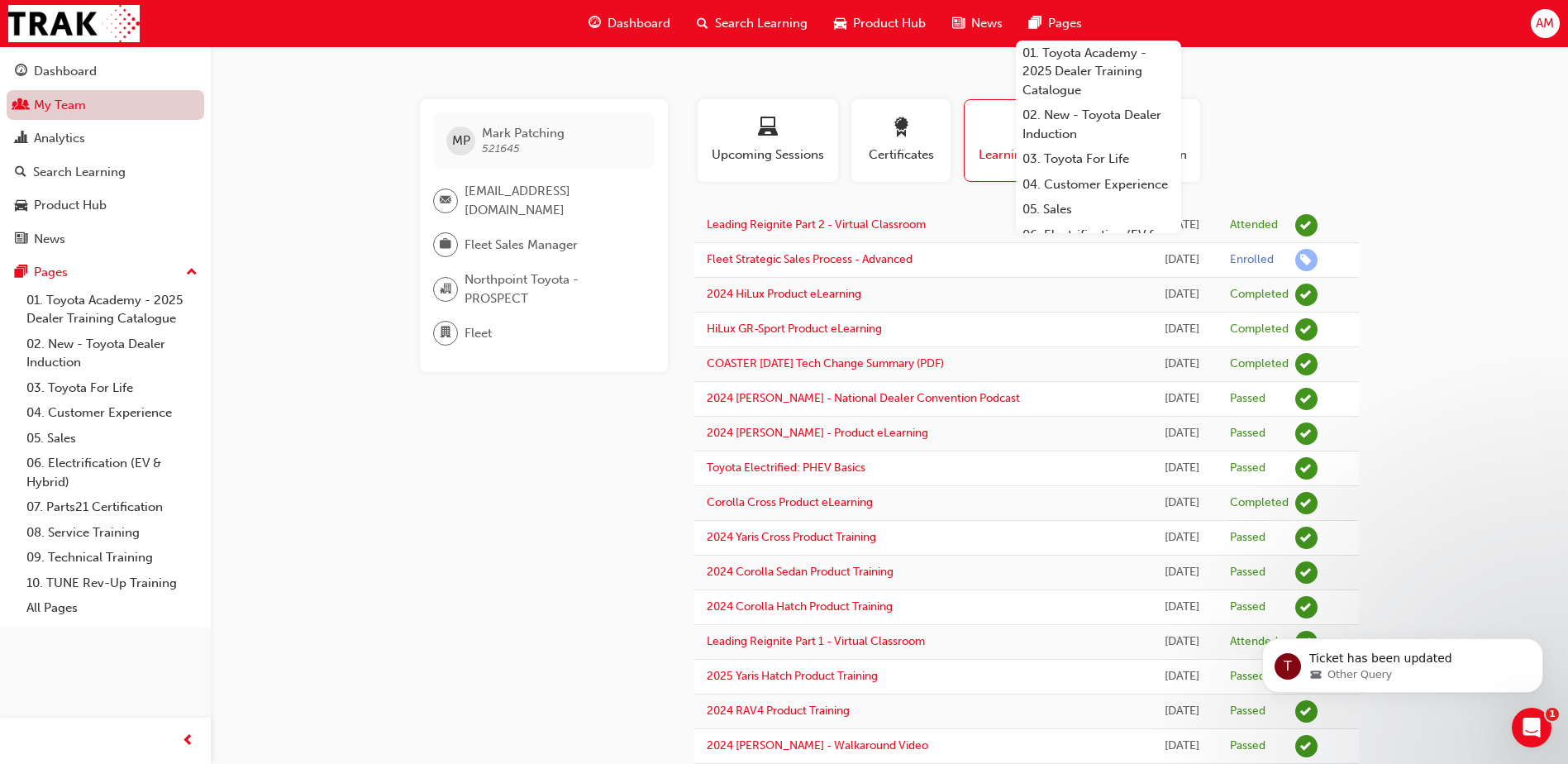
click at [56, 101] on link "My Team" at bounding box center [106, 105] width 198 height 30
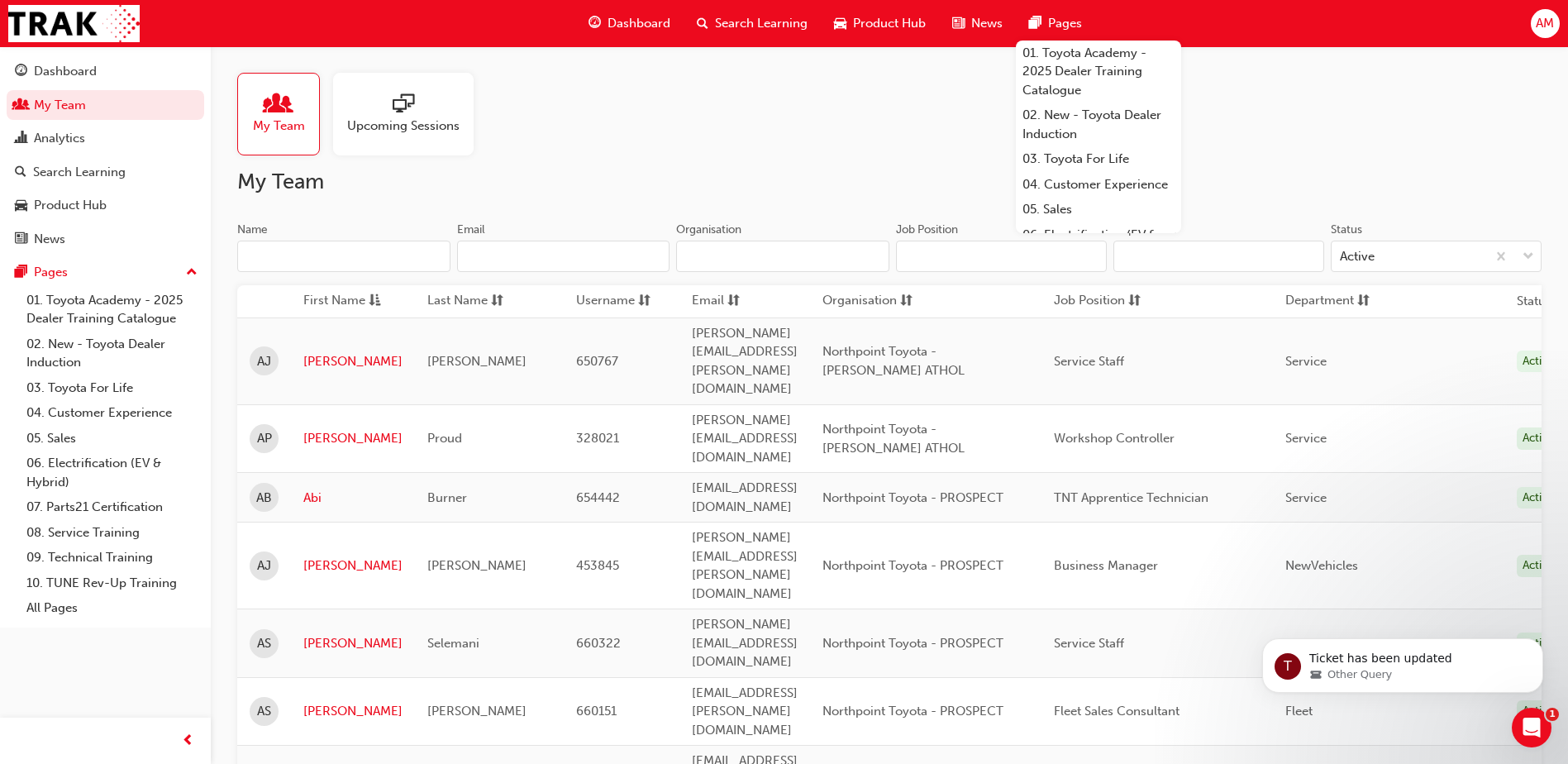
click at [265, 251] on input "Name" at bounding box center [344, 256] width 213 height 31
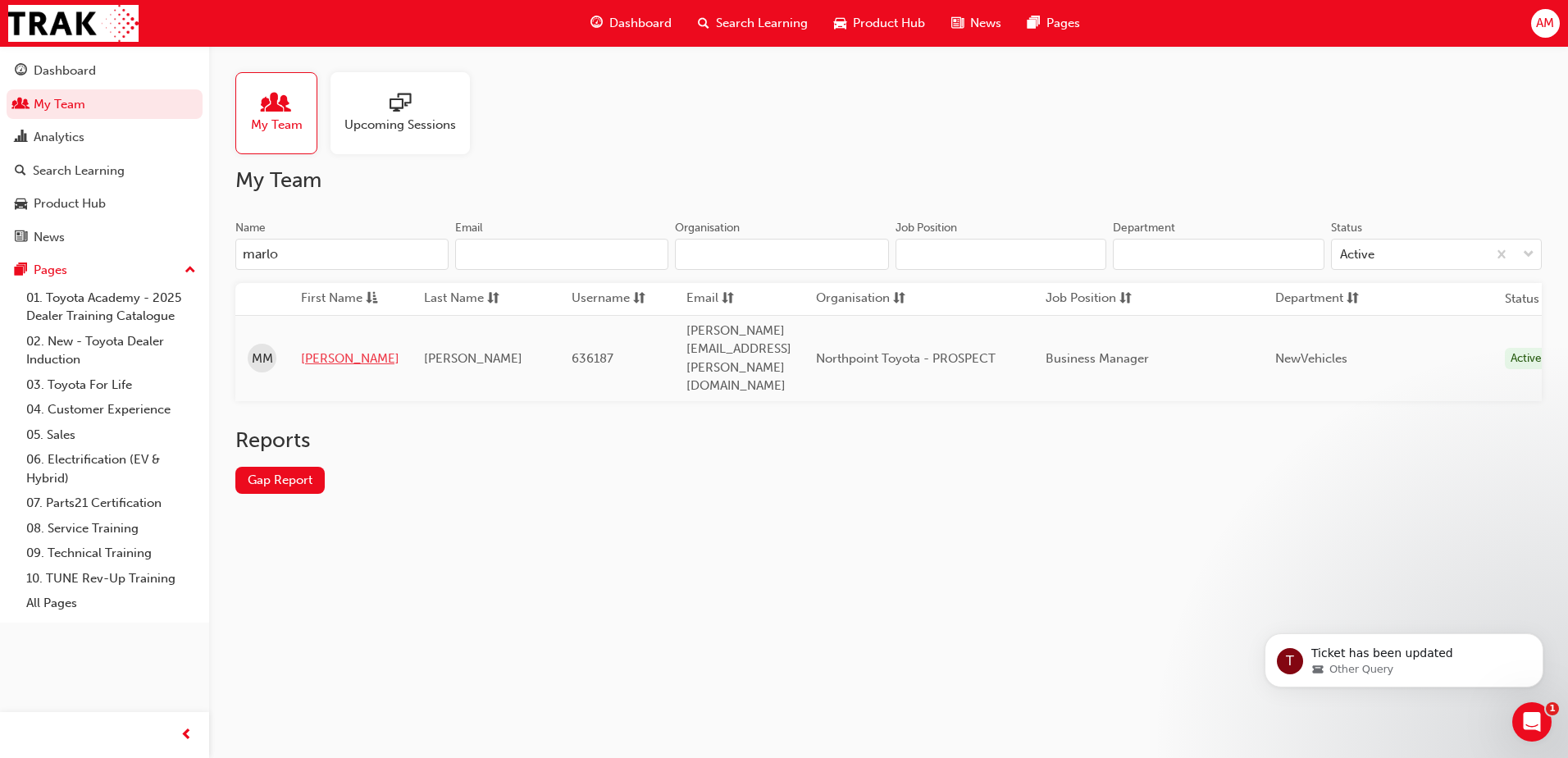
type input "marlo"
click at [312, 349] on link "[PERSON_NAME]" at bounding box center [349, 358] width 98 height 18
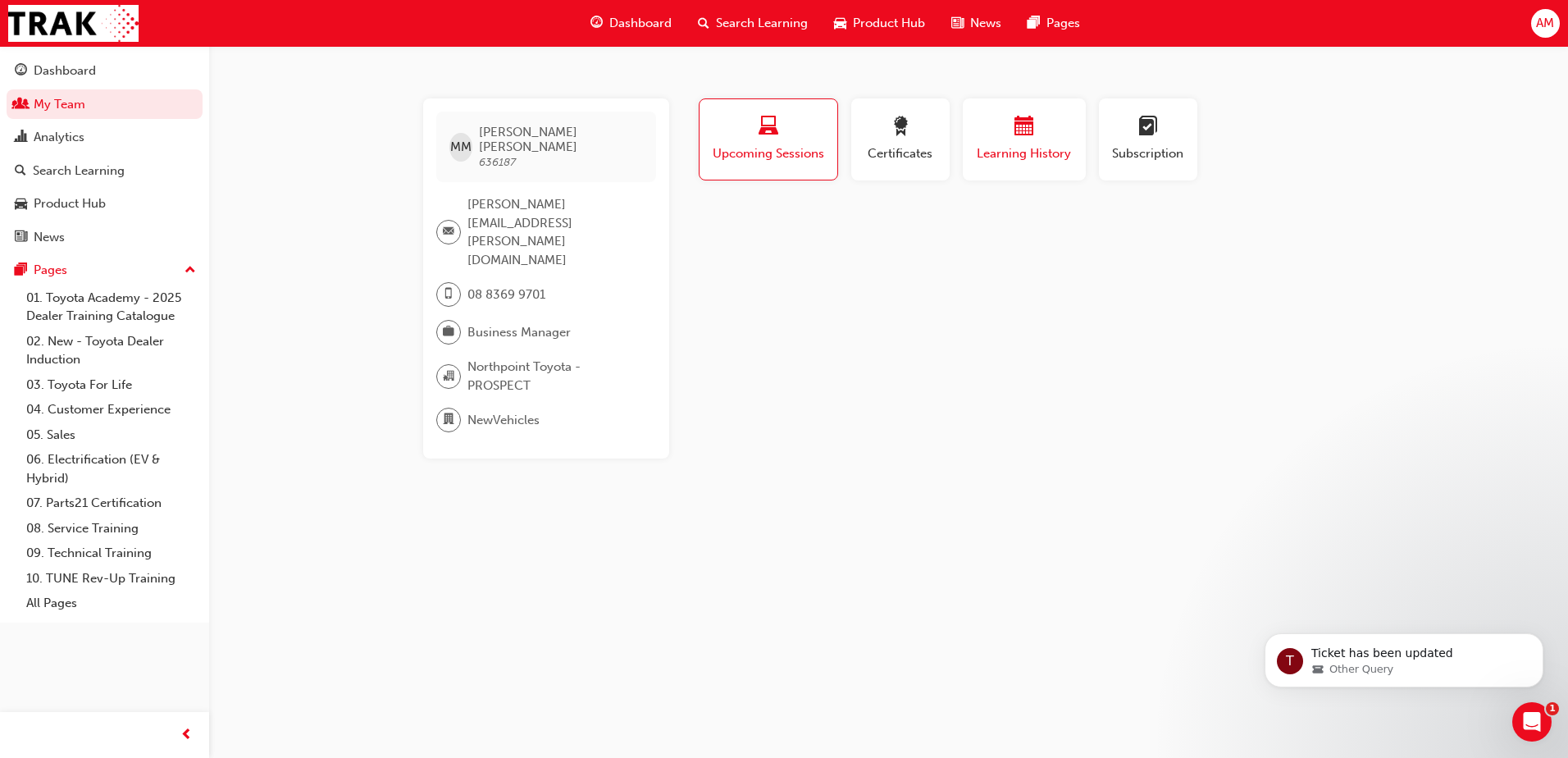
click at [994, 113] on button "Learning History" at bounding box center [1024, 139] width 123 height 82
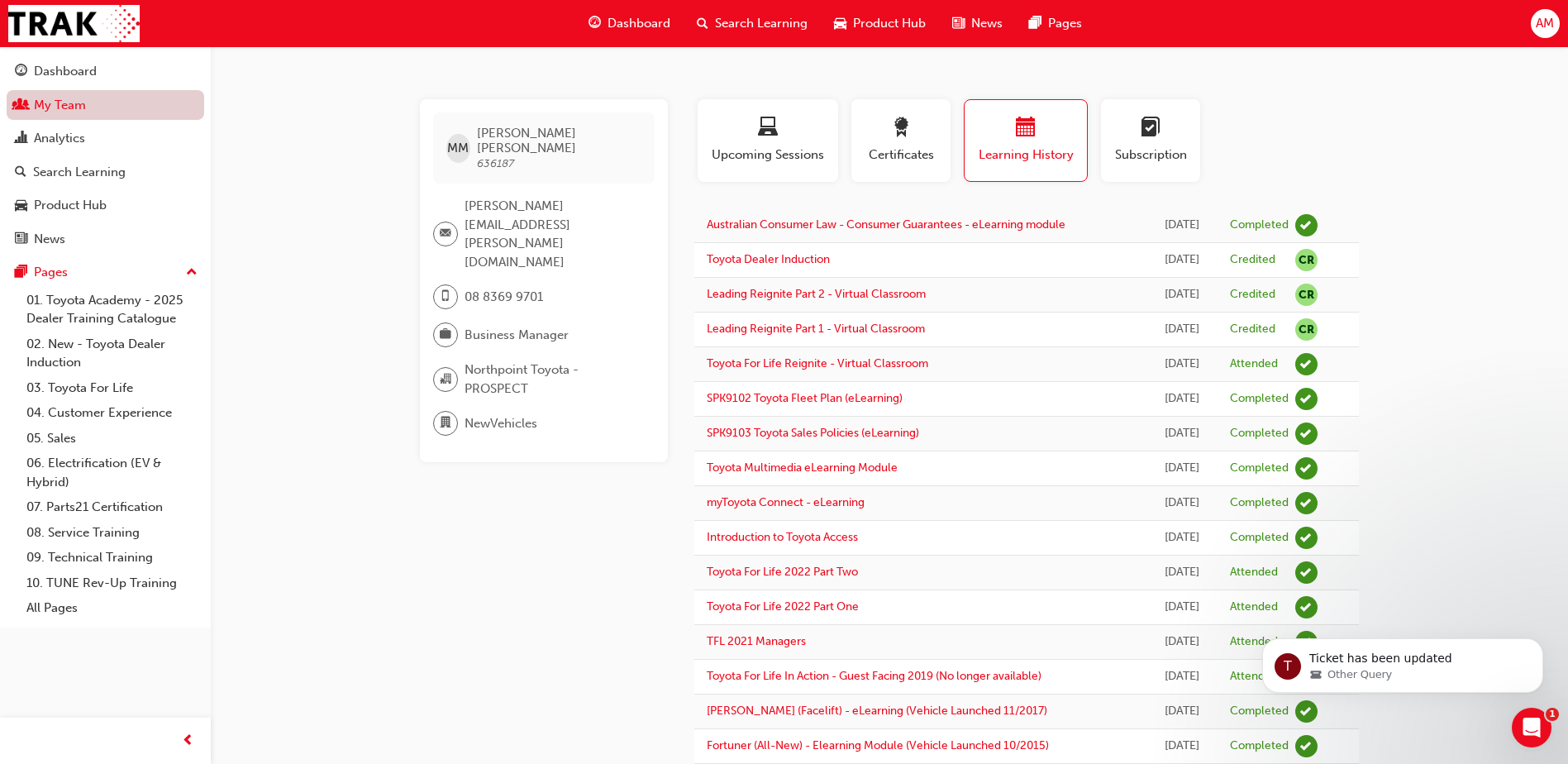
click at [88, 107] on link "My Team" at bounding box center [106, 105] width 198 height 30
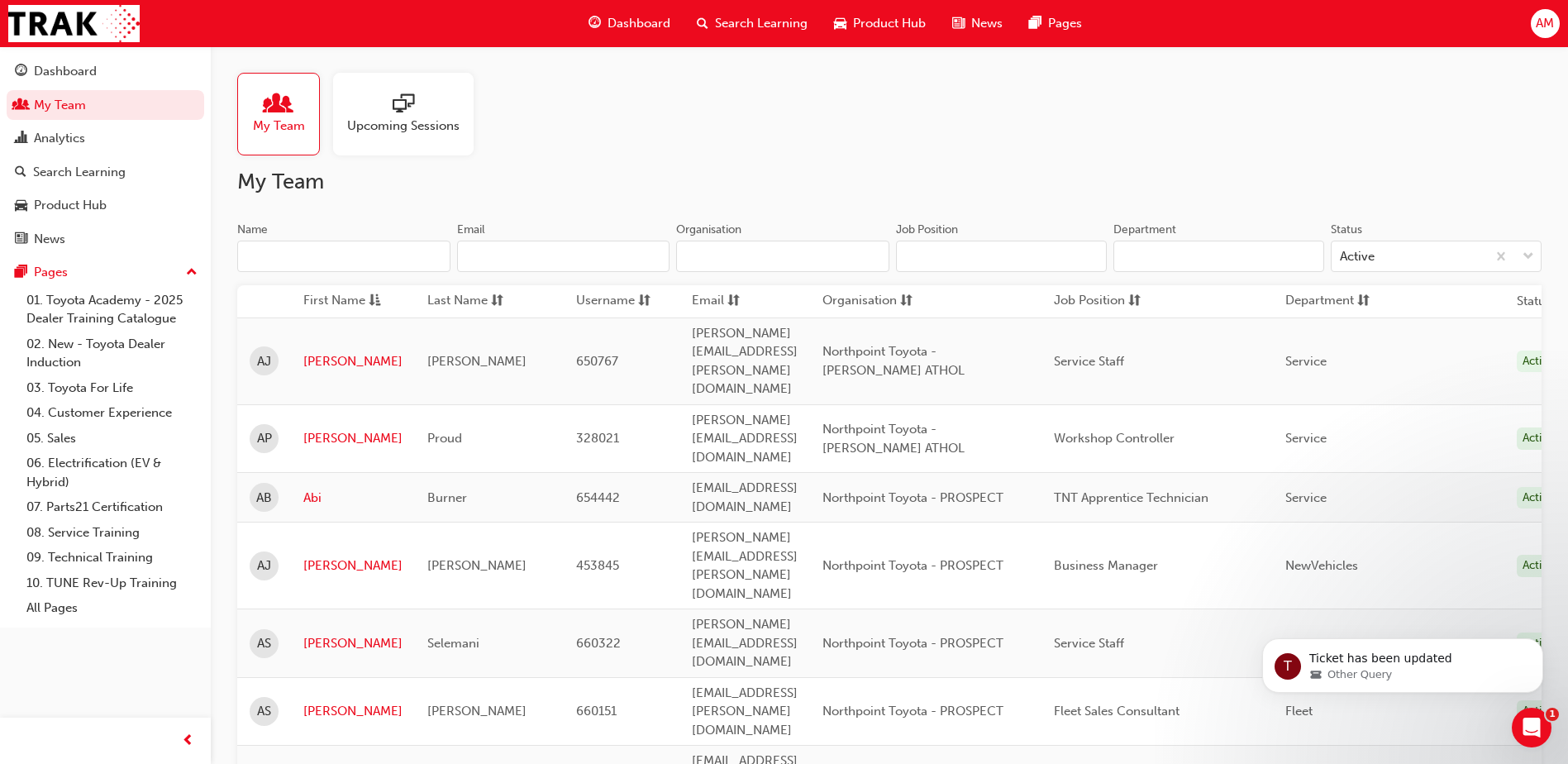
click at [290, 261] on input "Name" at bounding box center [344, 256] width 213 height 31
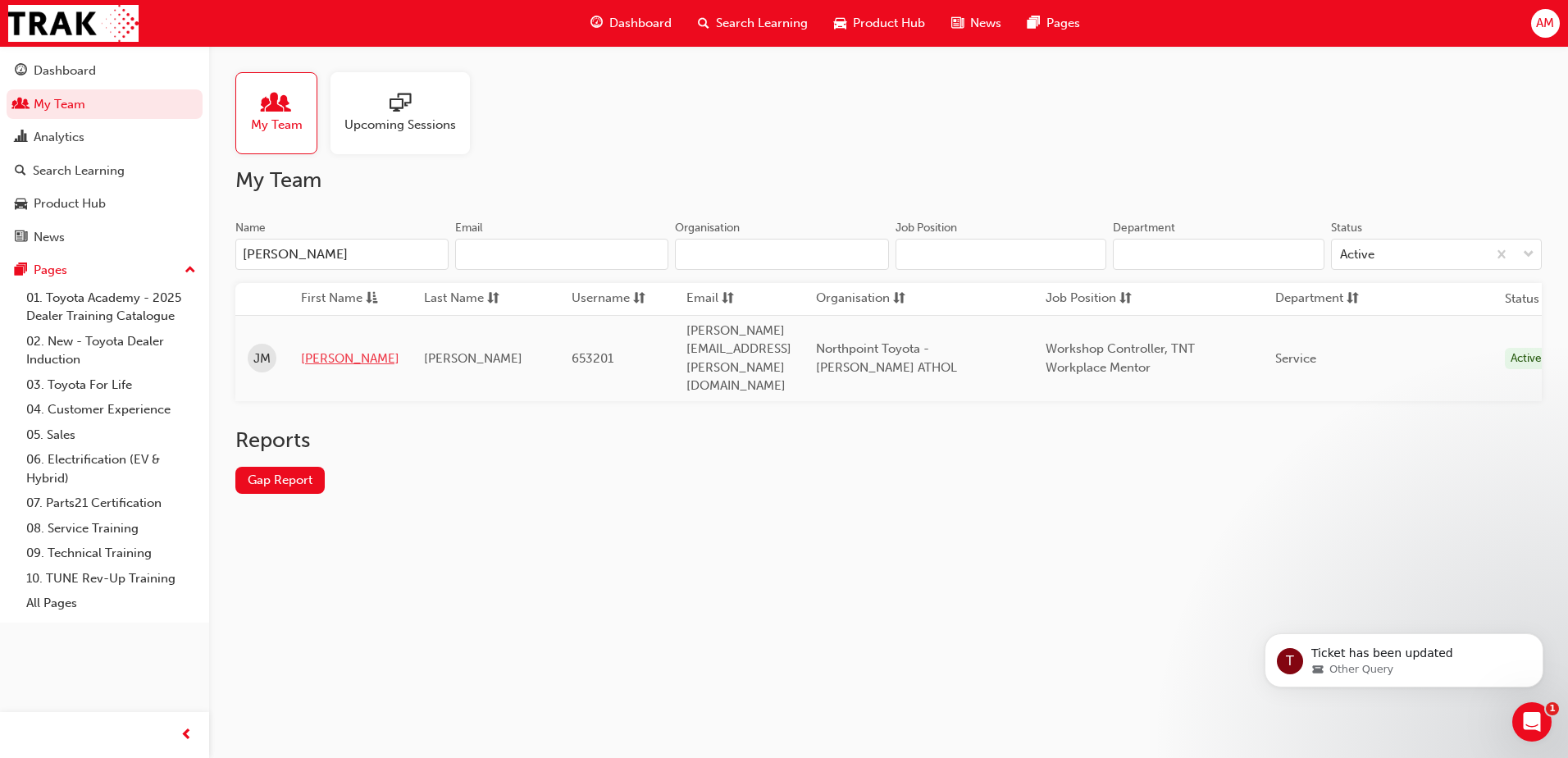
type input "[PERSON_NAME]"
click at [323, 349] on link "[PERSON_NAME]" at bounding box center [349, 358] width 98 height 18
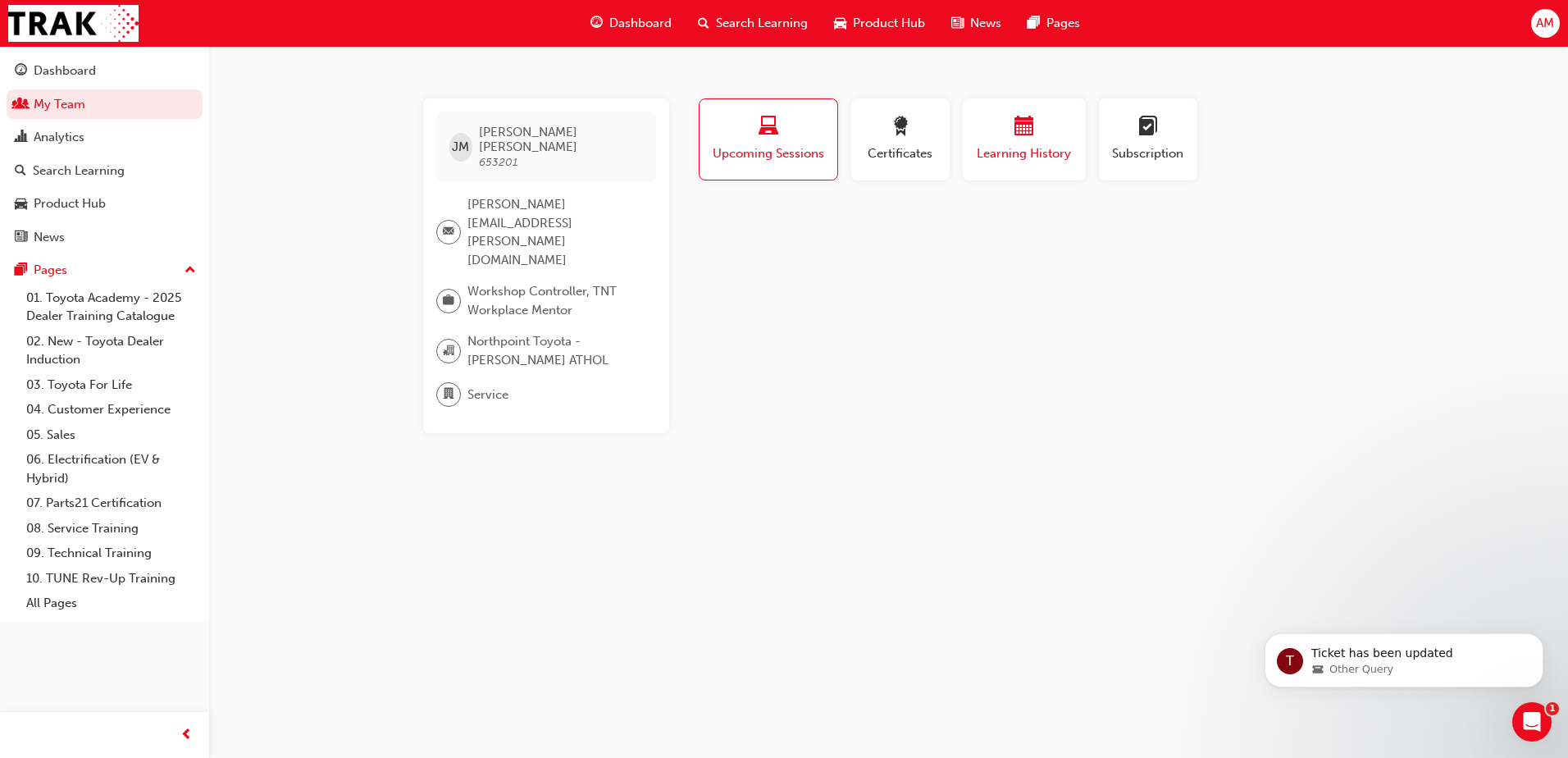
click at [1034, 142] on div "Learning History" at bounding box center [1024, 140] width 98 height 47
